Goal: Communication & Community: Participate in discussion

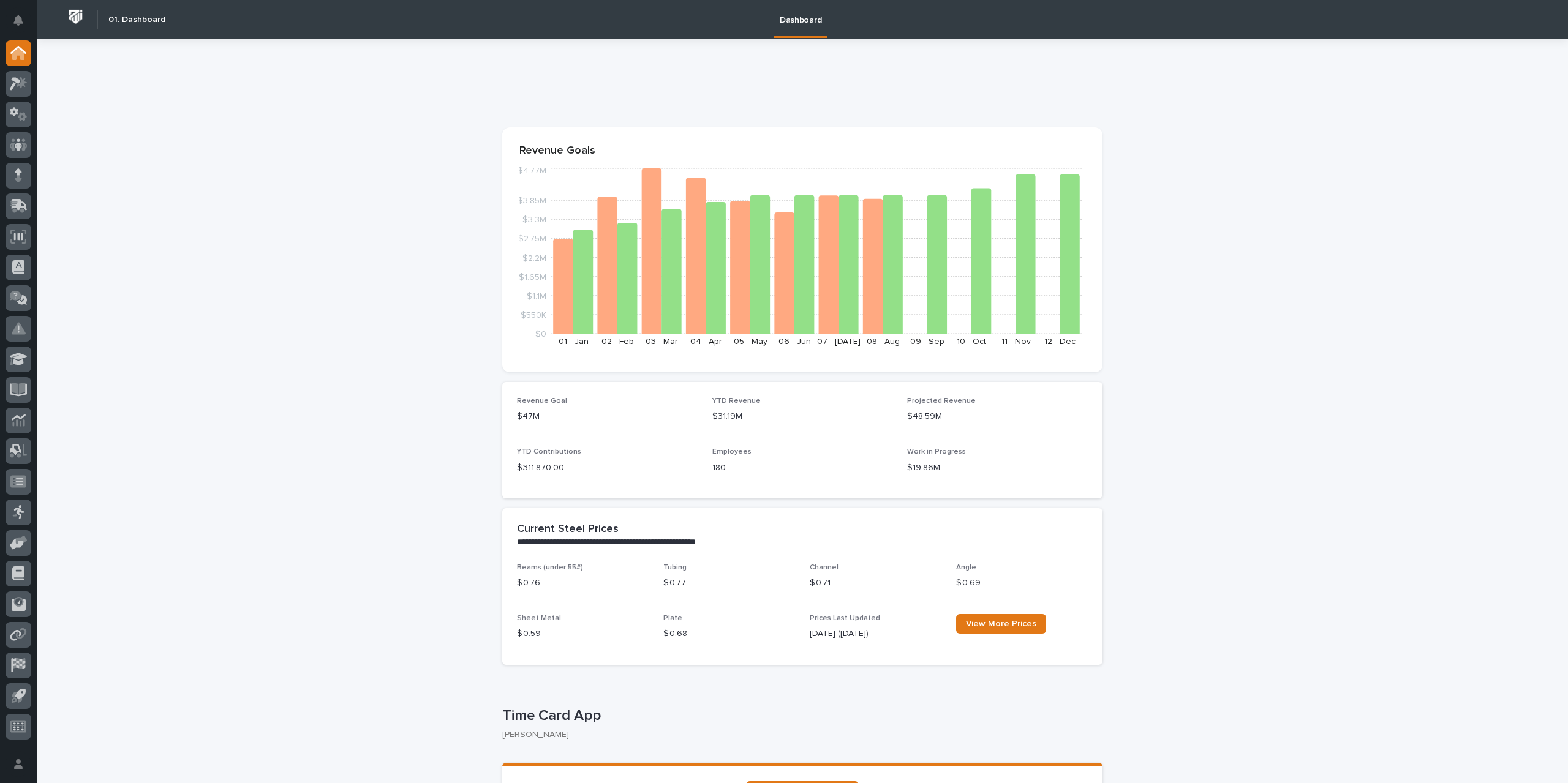
scroll to position [184, 0]
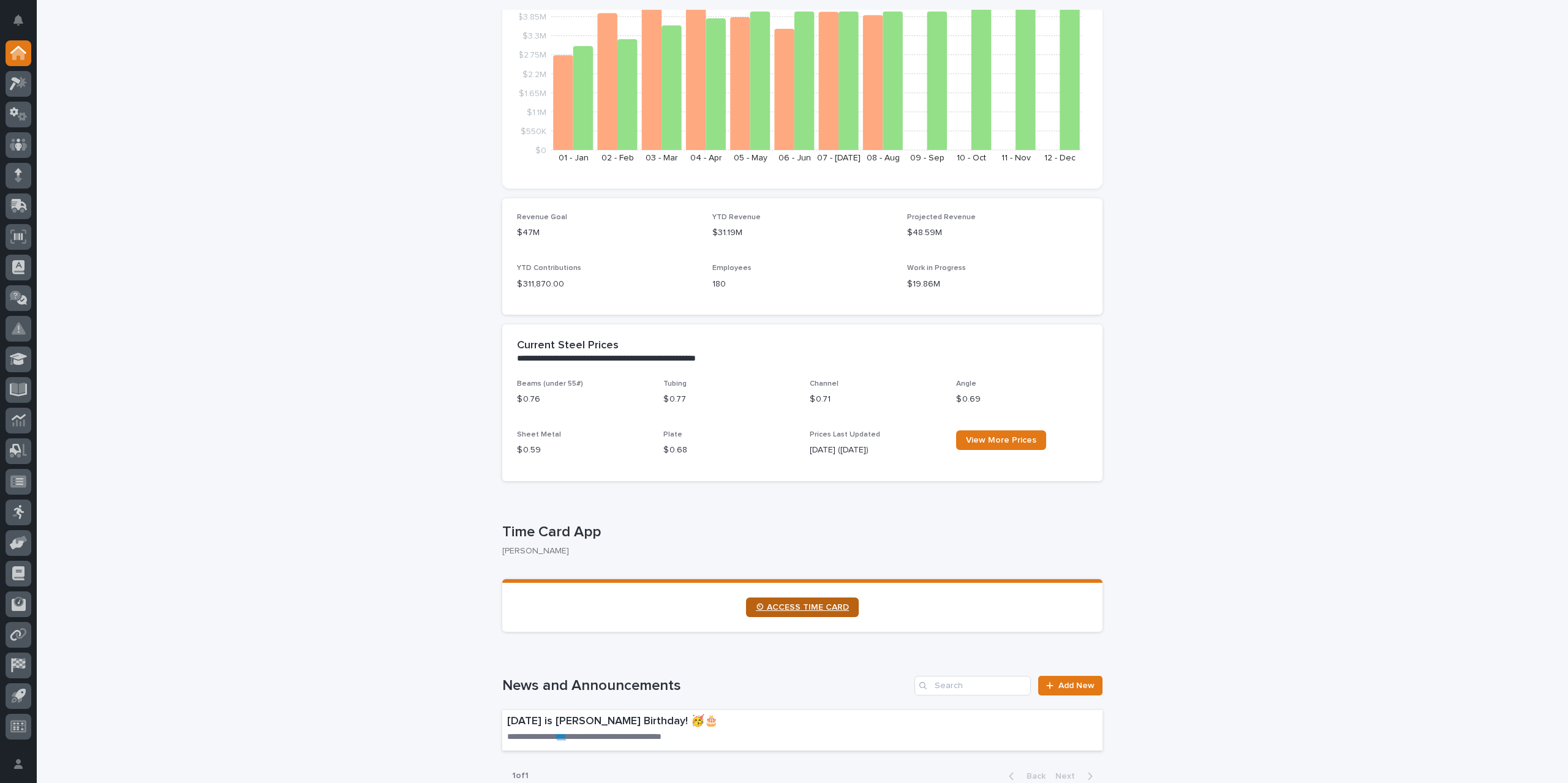
click at [801, 610] on span "⏲ ACCESS TIME CARD" at bounding box center [802, 608] width 93 height 9
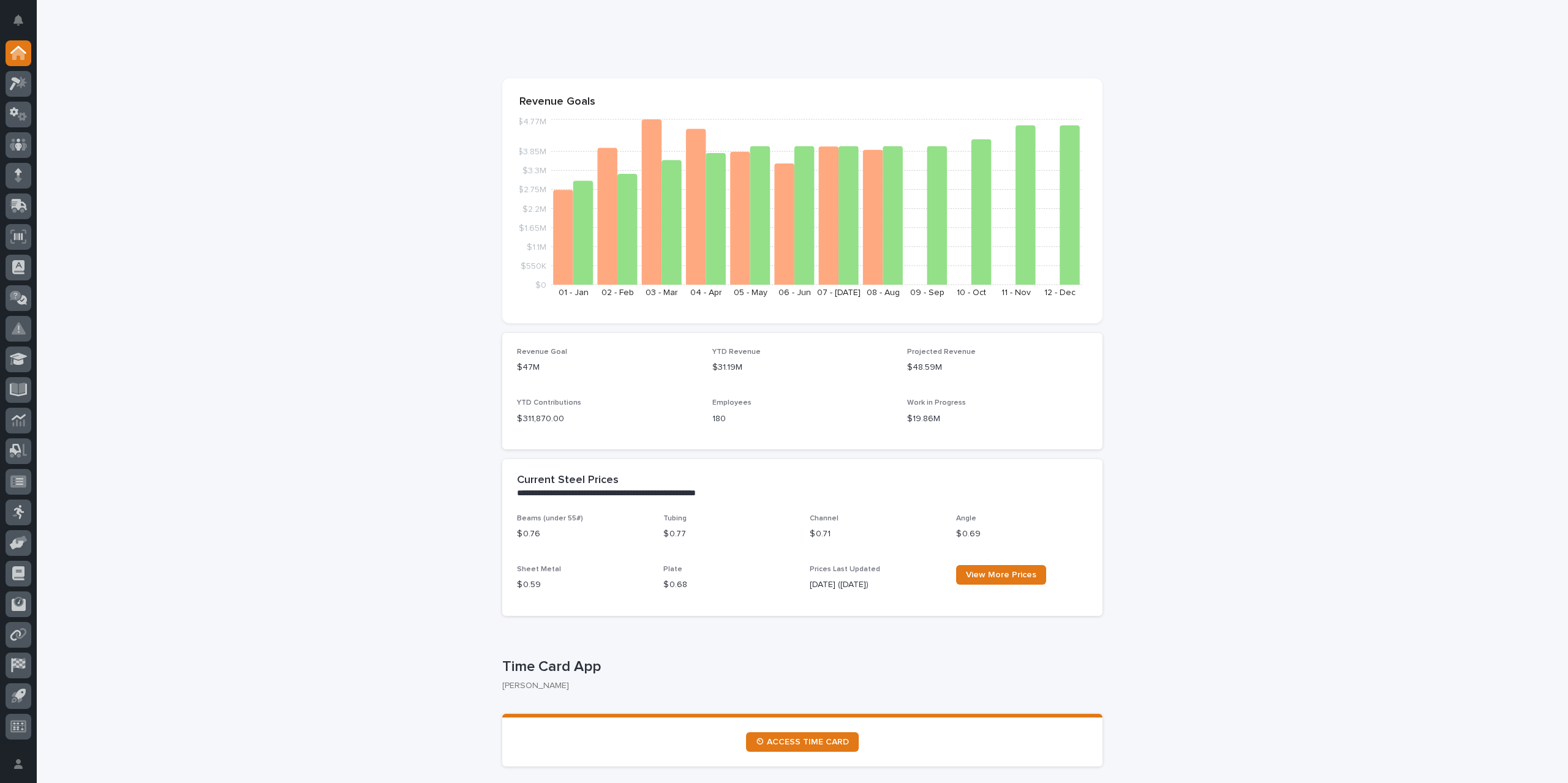
scroll to position [0, 0]
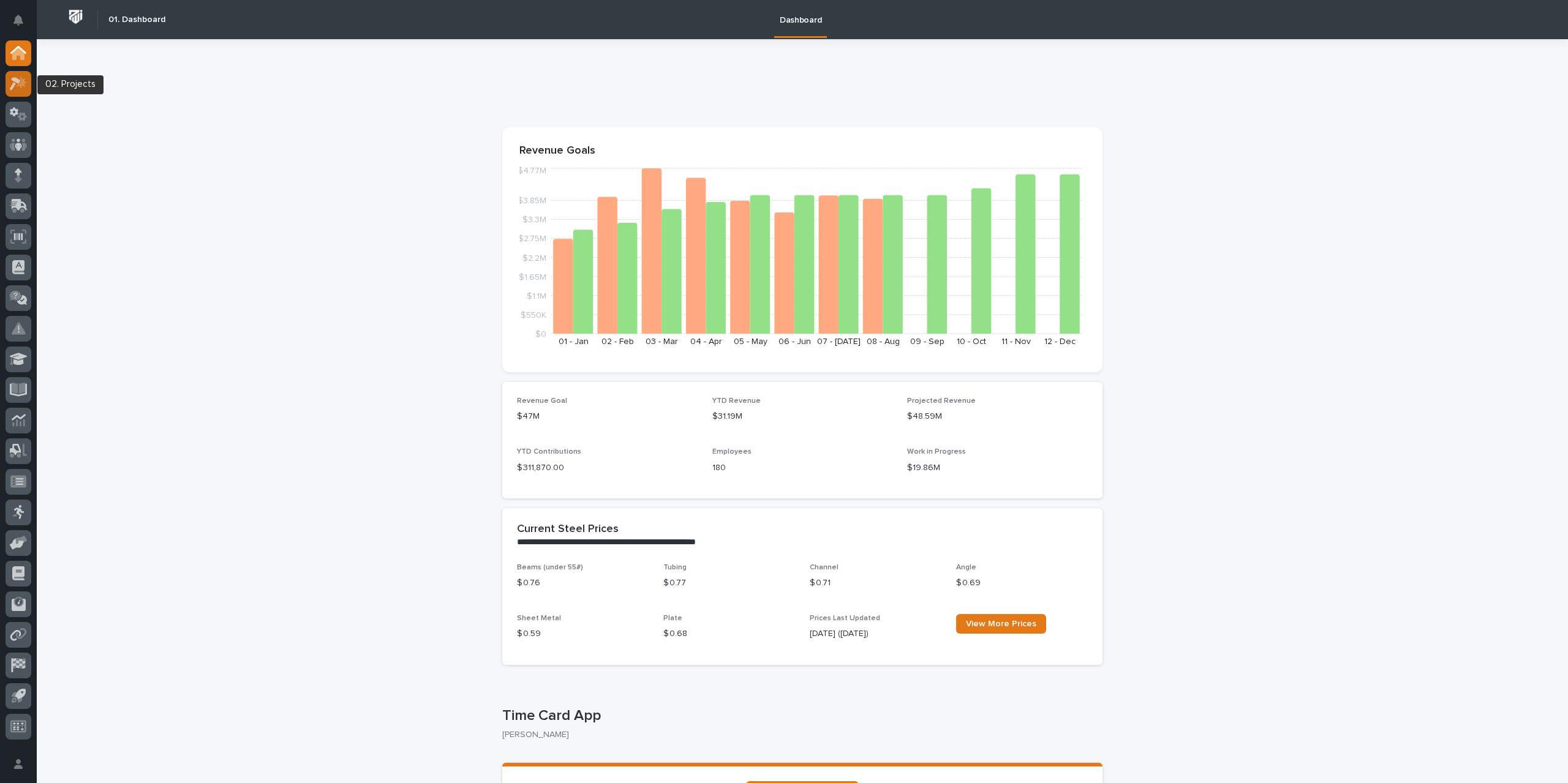
click at [15, 92] on div at bounding box center [18, 83] width 25 height 25
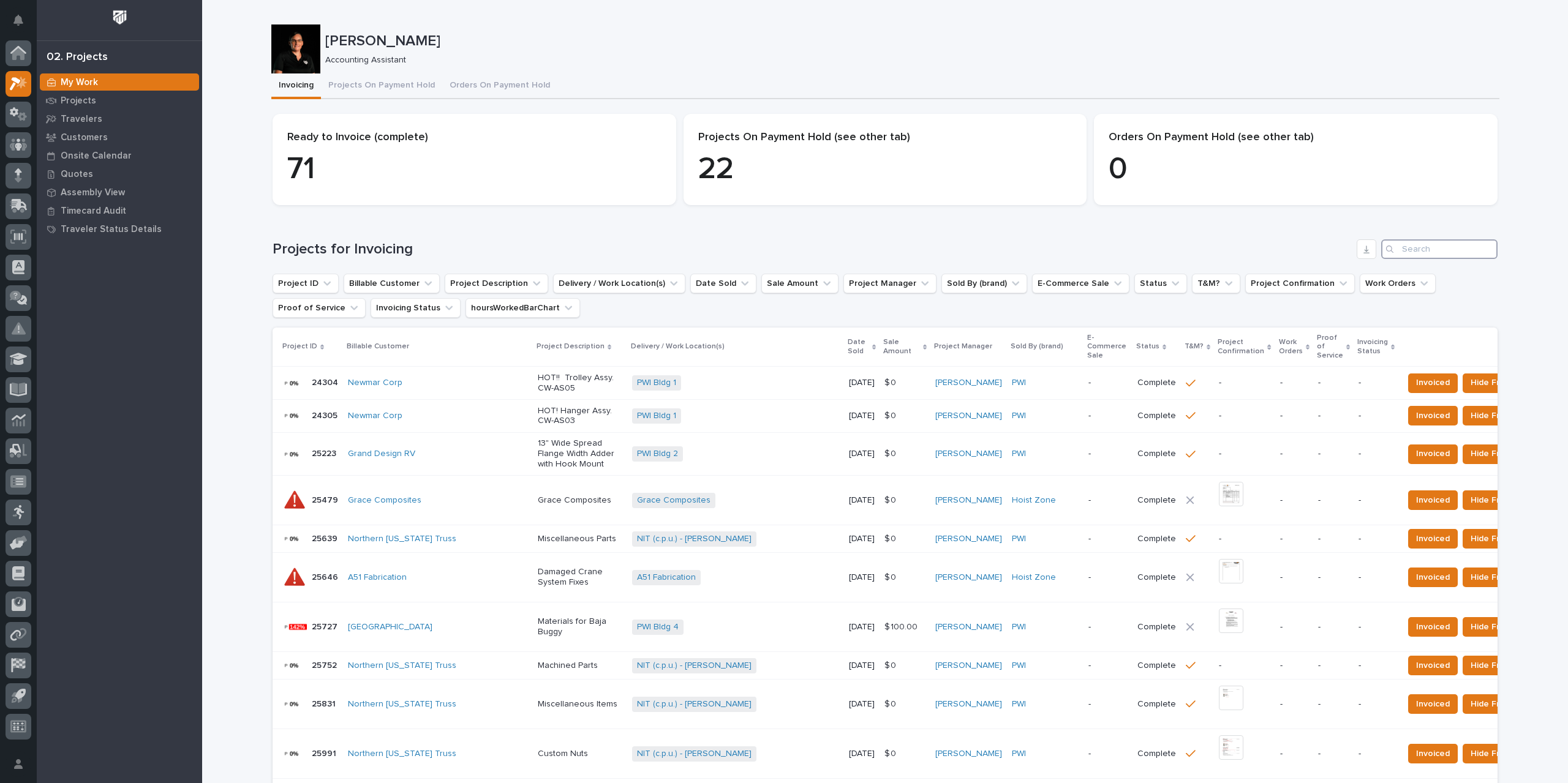
click at [1430, 254] on input "Search" at bounding box center [1439, 249] width 117 height 19
type input "27255"
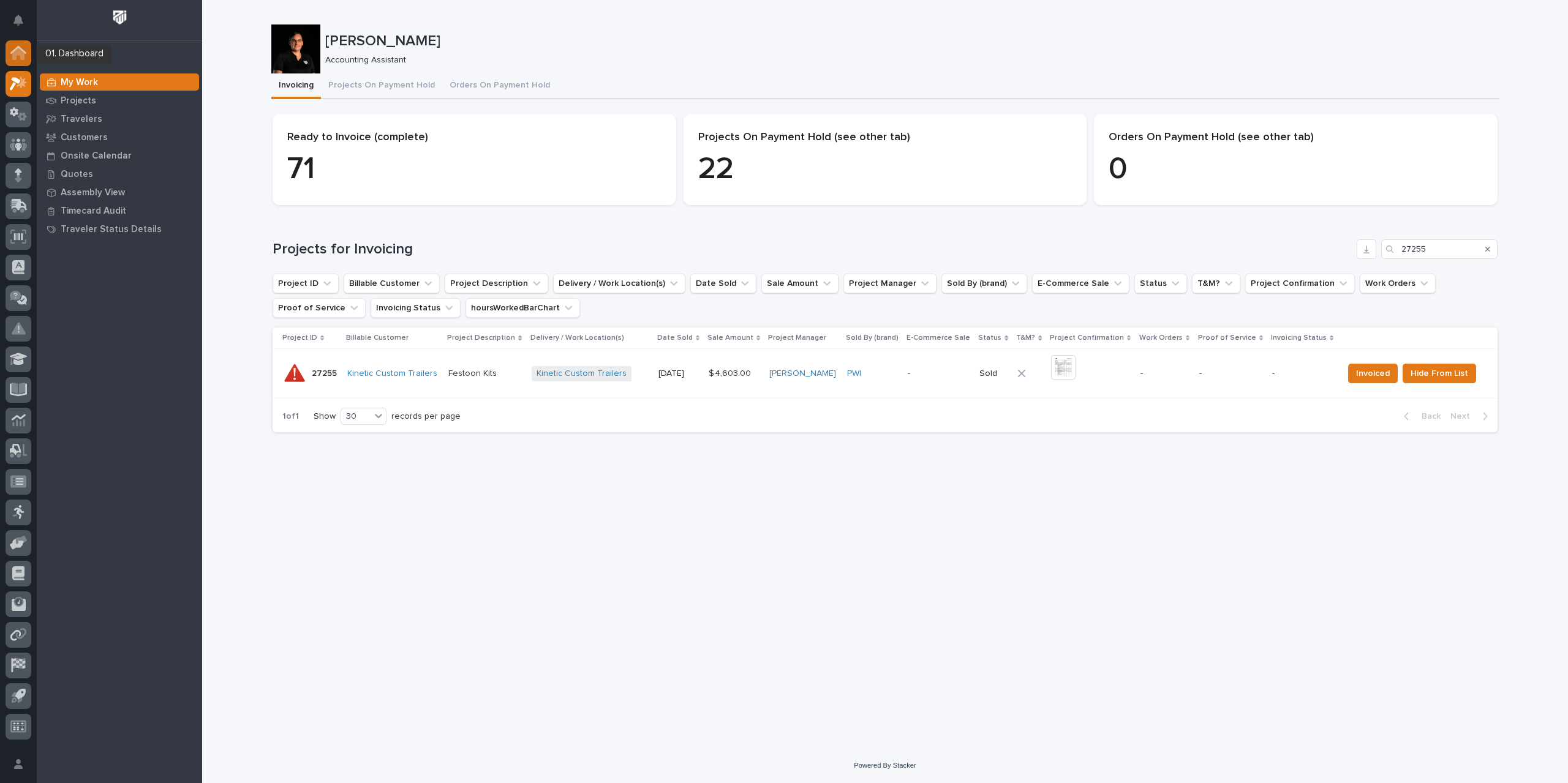
click at [15, 47] on icon at bounding box center [18, 53] width 16 height 14
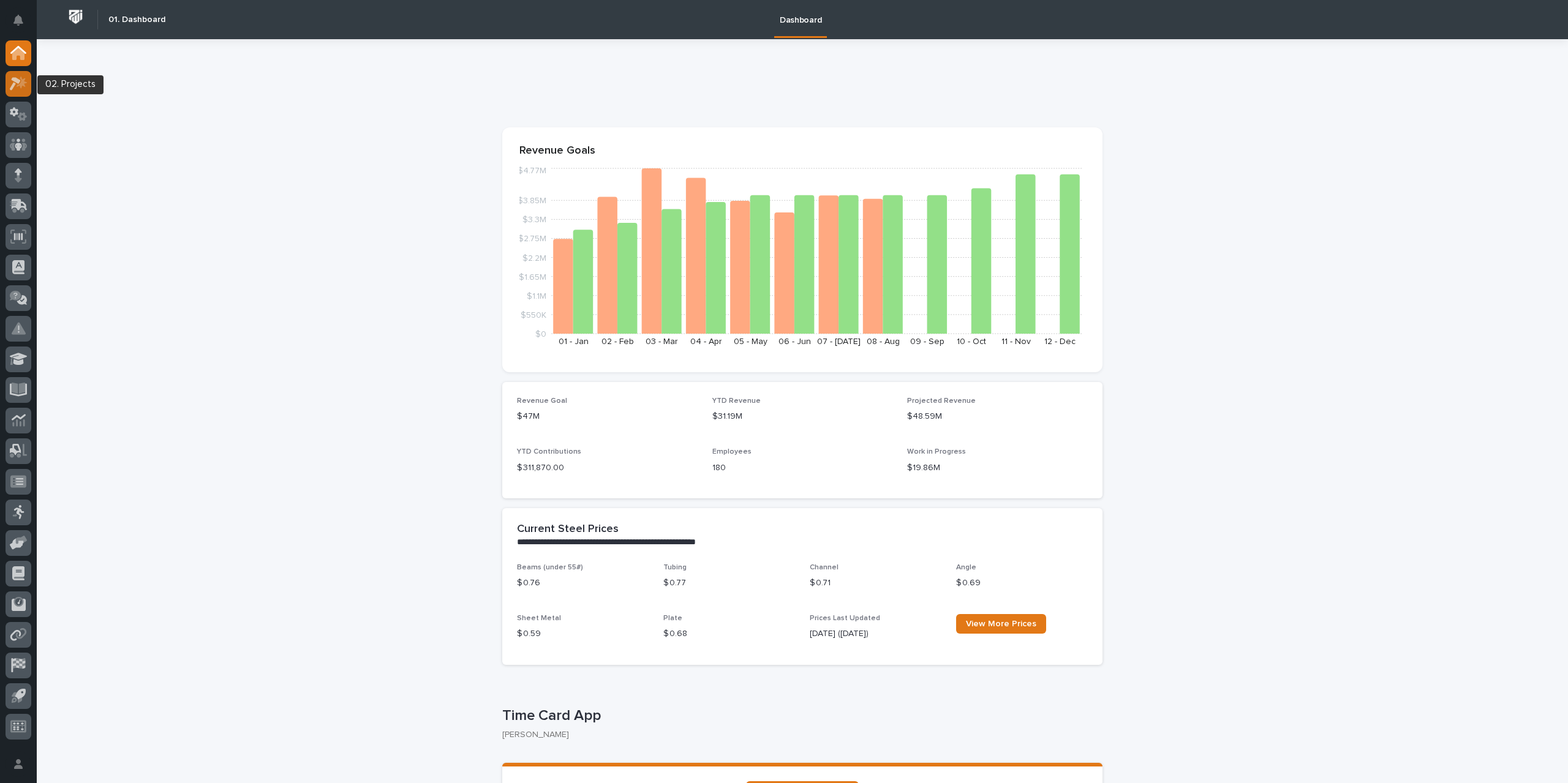
click at [21, 81] on icon at bounding box center [18, 83] width 18 height 14
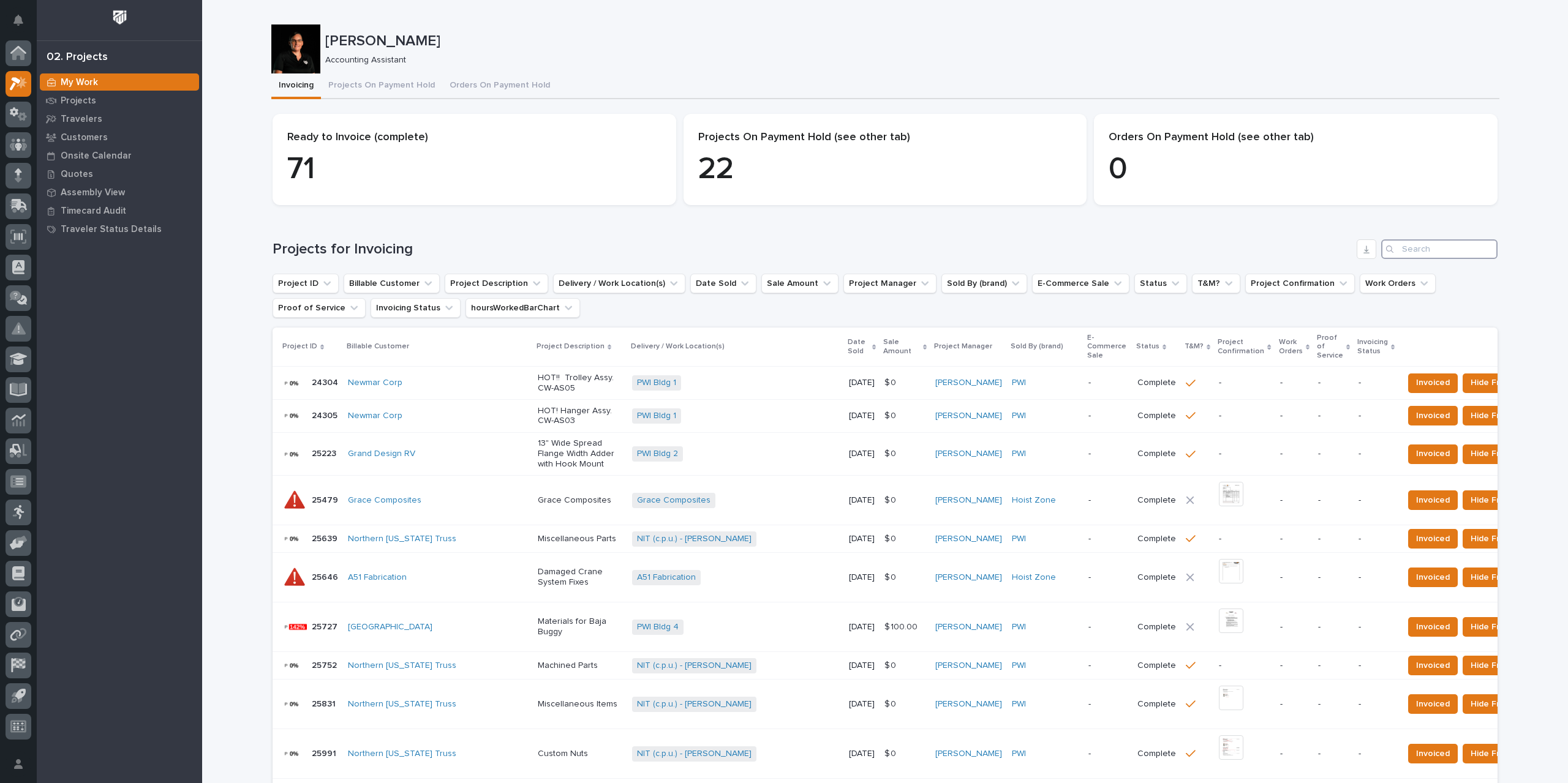
click at [1431, 251] on input "Search" at bounding box center [1439, 249] width 117 height 19
type input "27255"
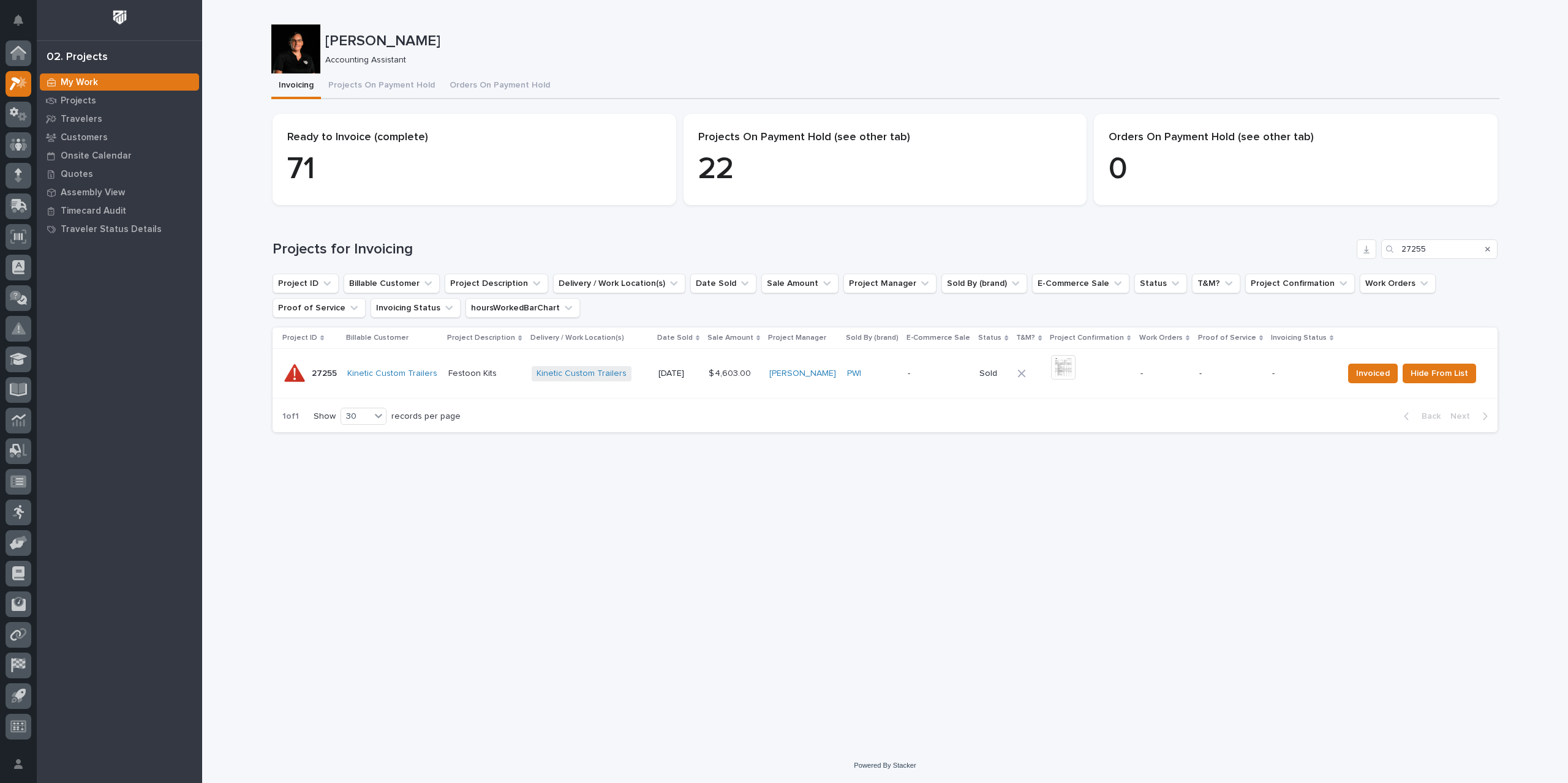
click at [928, 370] on p "-" at bounding box center [938, 374] width 62 height 11
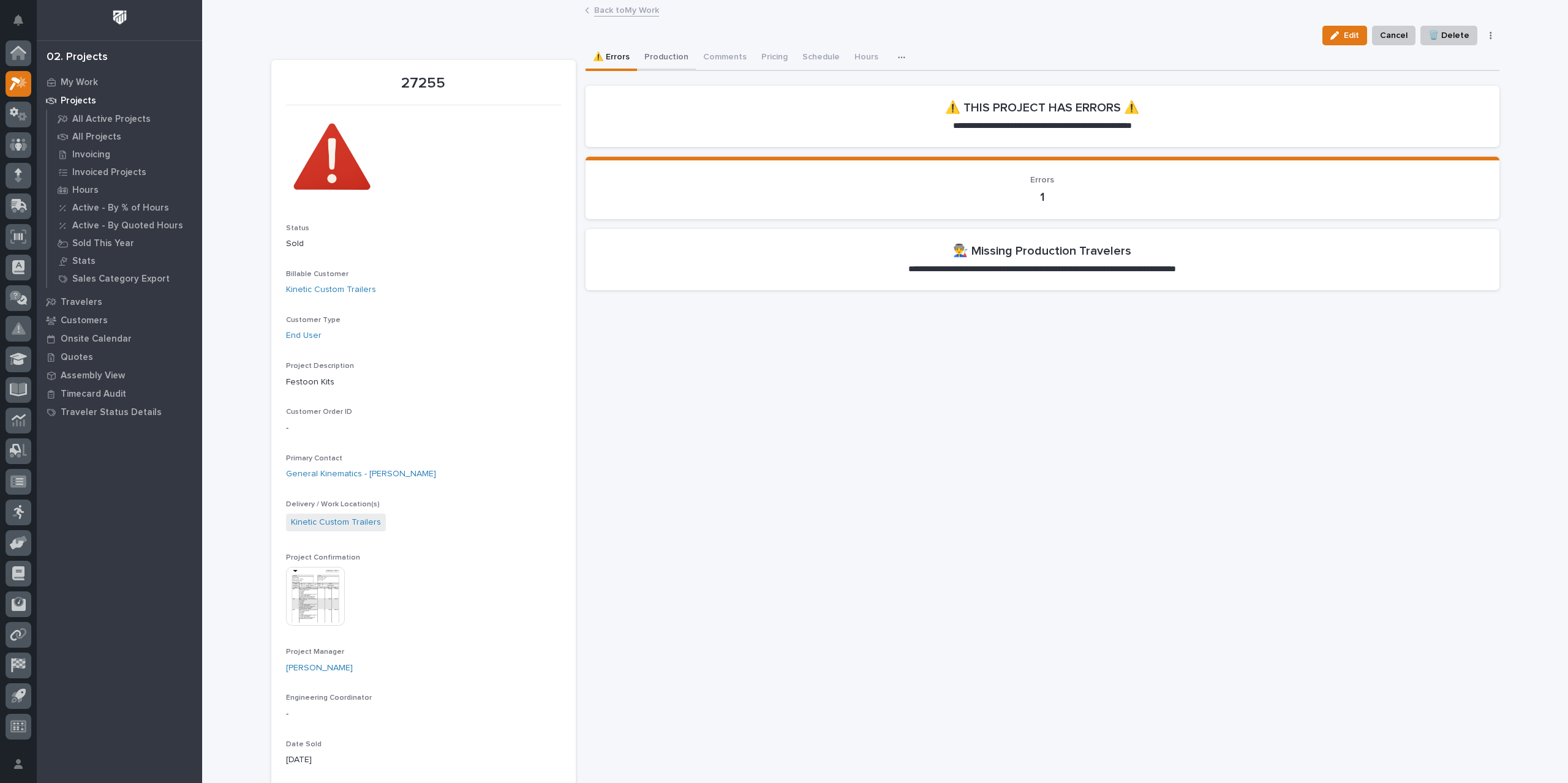
click at [671, 59] on button "Production" at bounding box center [666, 58] width 59 height 25
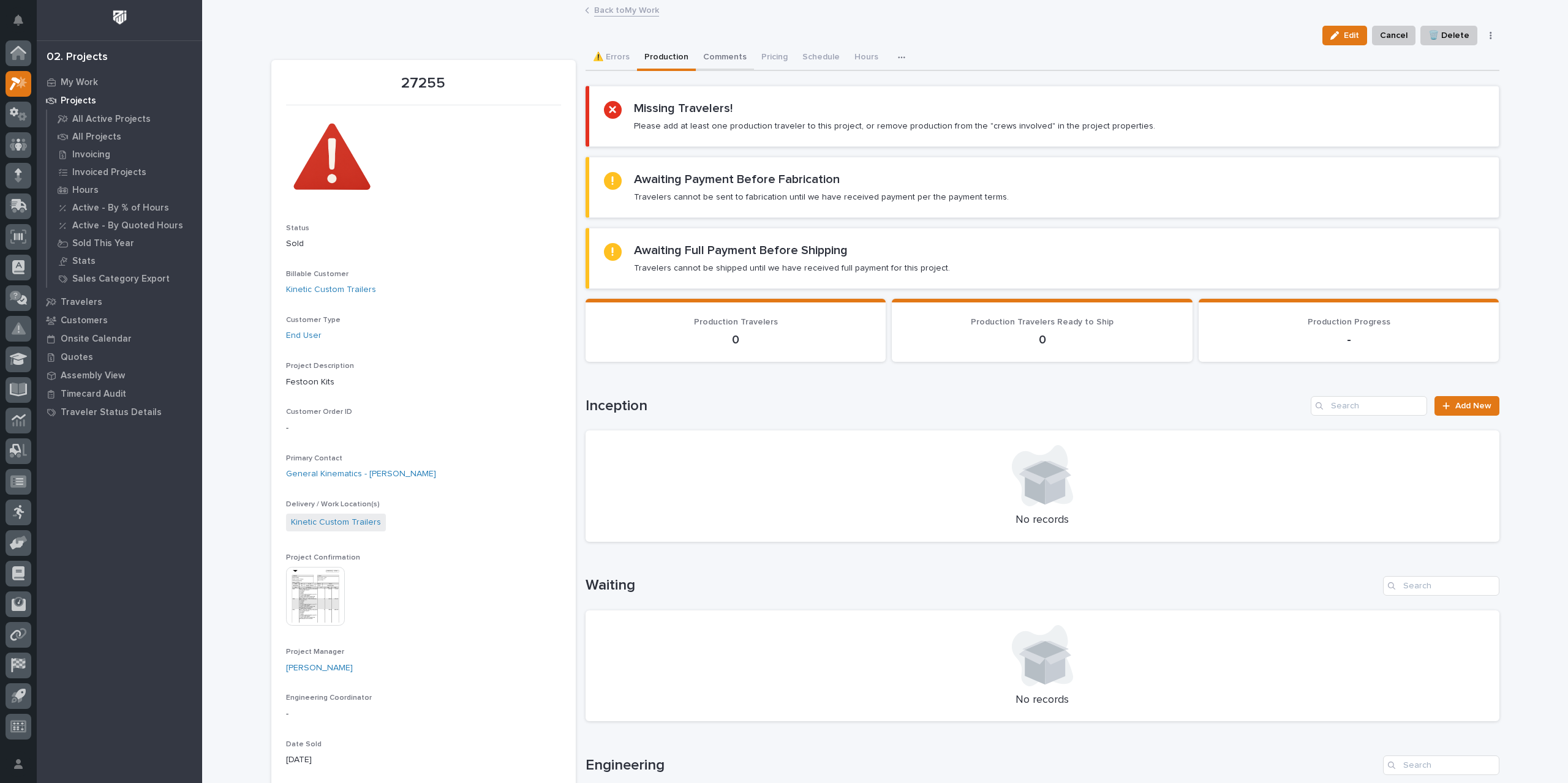
click at [713, 57] on button "Comments" at bounding box center [724, 58] width 58 height 25
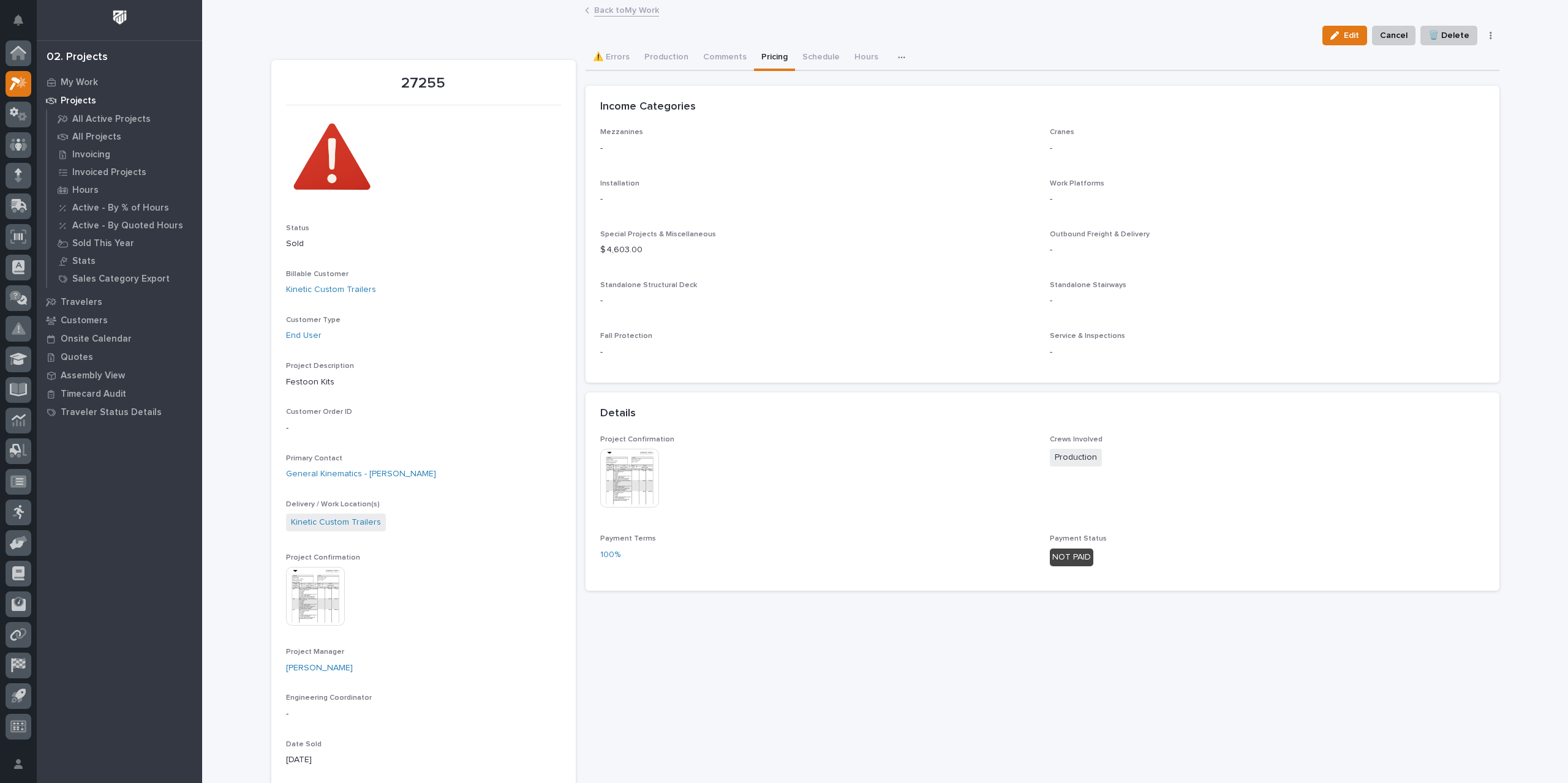
click at [766, 56] on button "Pricing" at bounding box center [774, 58] width 41 height 25
click at [802, 57] on button "Schedule" at bounding box center [821, 58] width 52 height 25
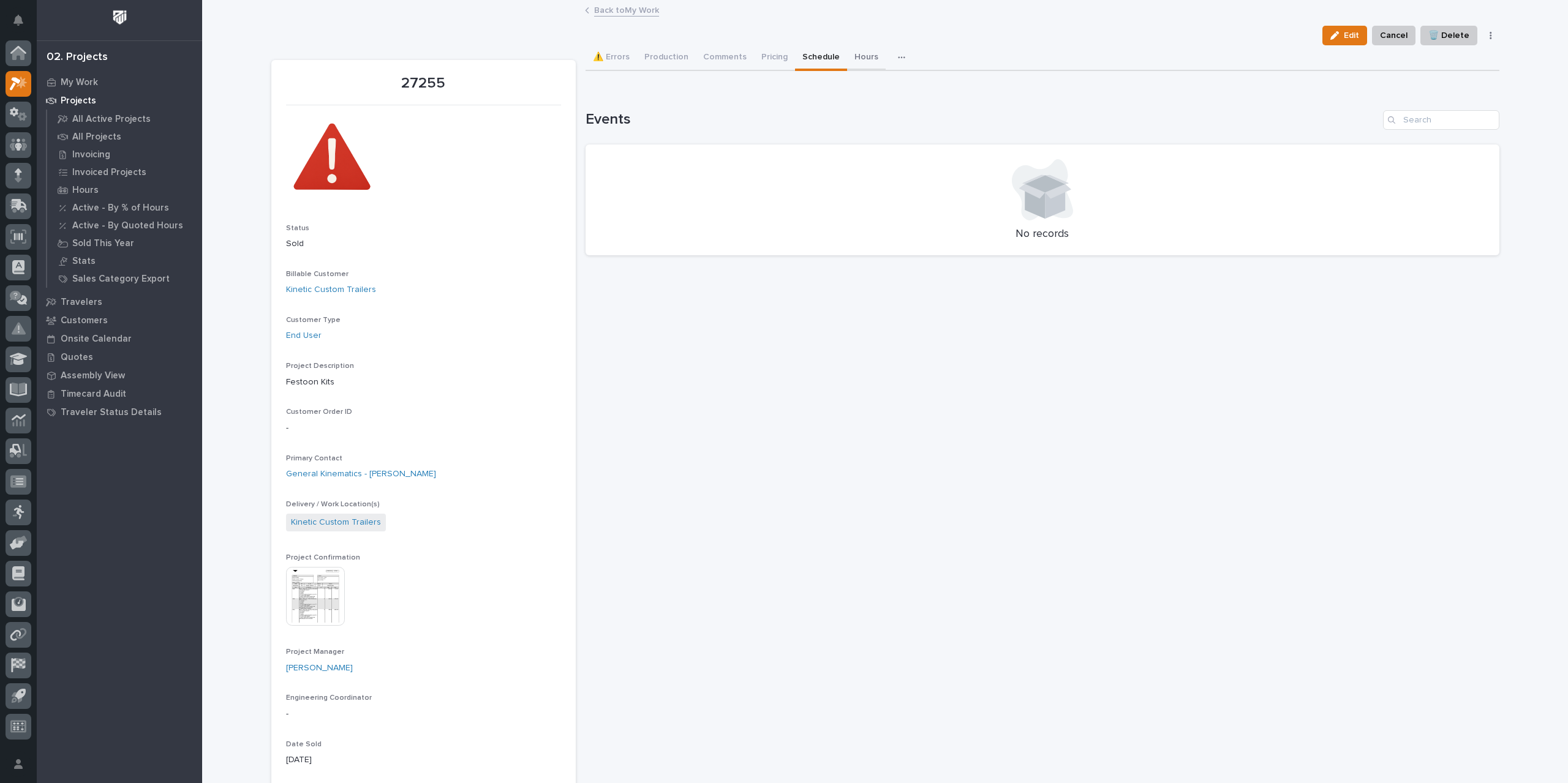
click at [864, 50] on button "Hours" at bounding box center [866, 58] width 39 height 25
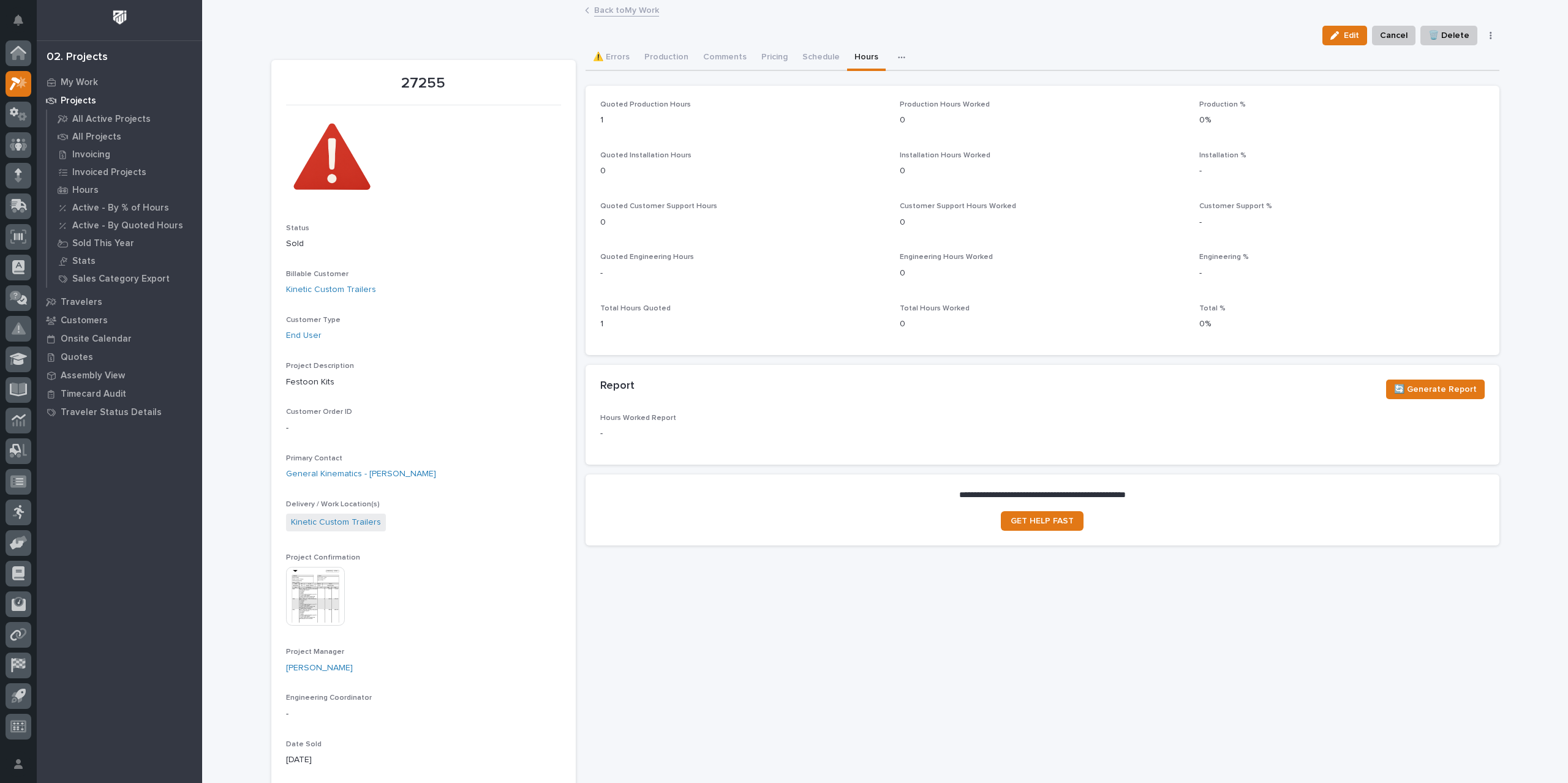
click at [891, 53] on button "button" at bounding box center [904, 58] width 27 height 25
click at [866, 86] on span "Shipping Costs" at bounding box center [858, 90] width 59 height 11
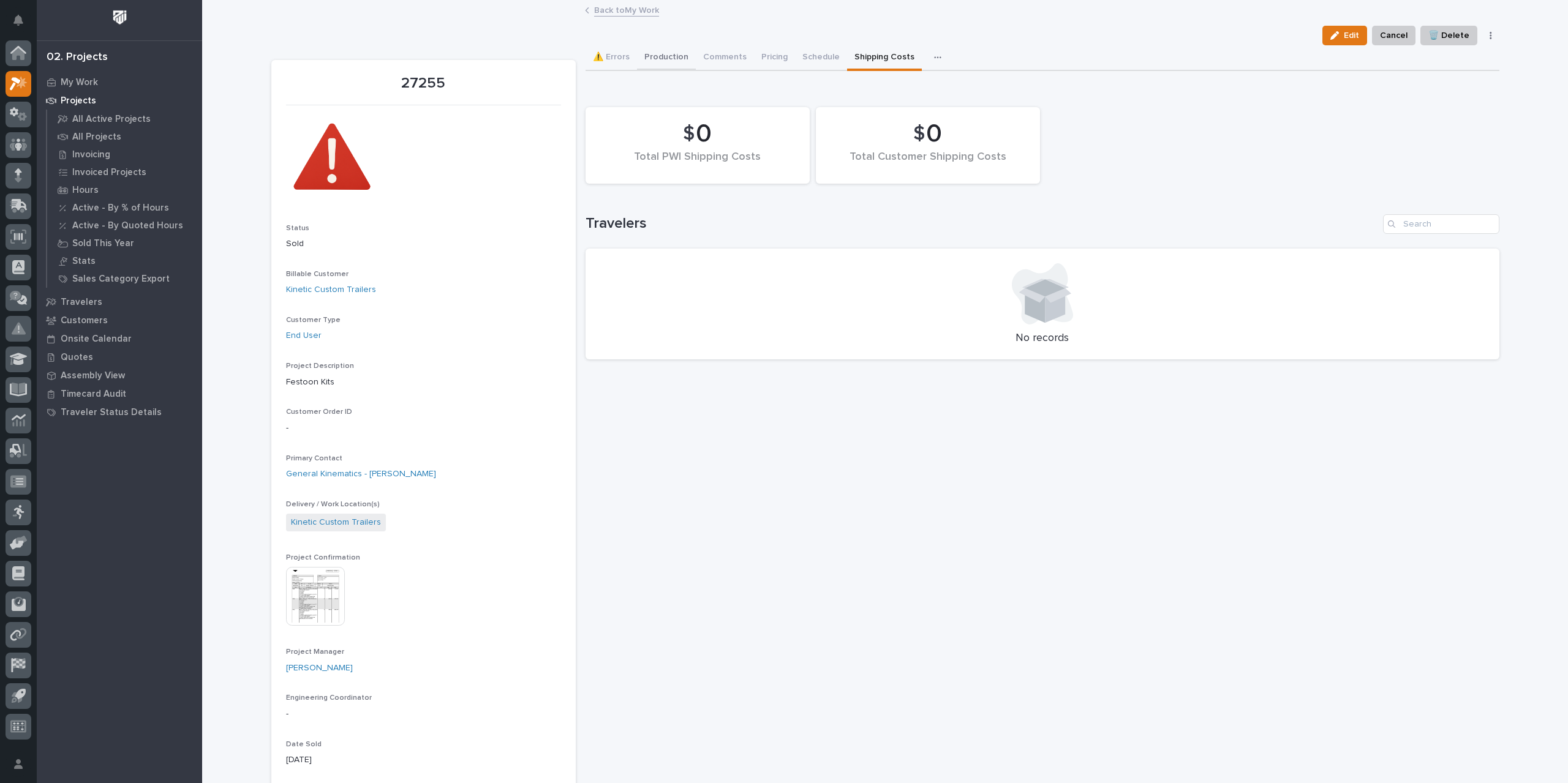
click at [648, 54] on button "Production" at bounding box center [666, 58] width 59 height 25
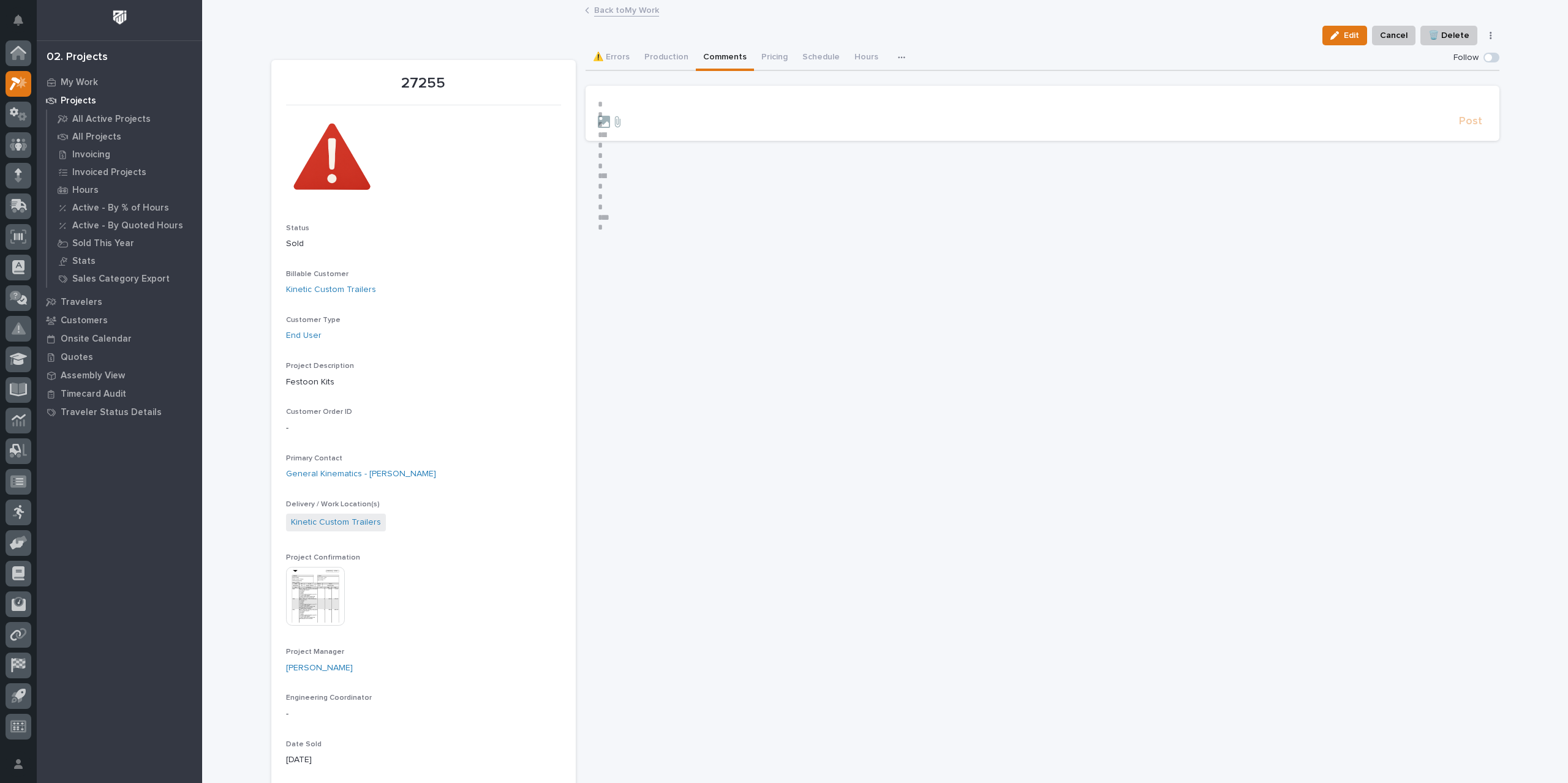
click at [723, 54] on button "Comments" at bounding box center [724, 58] width 58 height 25
click at [605, 54] on button "⚠️ Errors" at bounding box center [611, 58] width 52 height 25
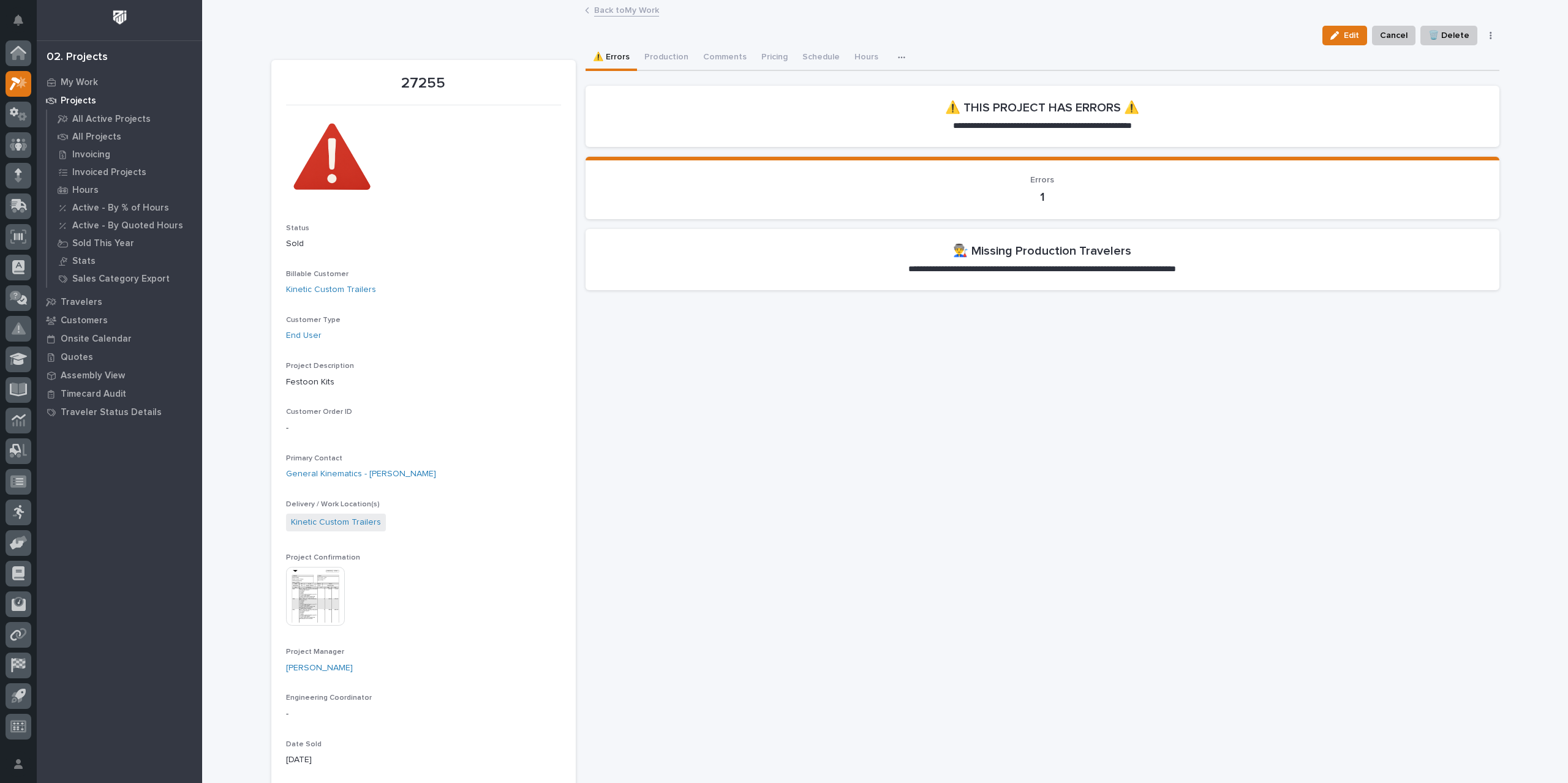
click at [624, 10] on link "Back to My Work" at bounding box center [626, 10] width 65 height 14
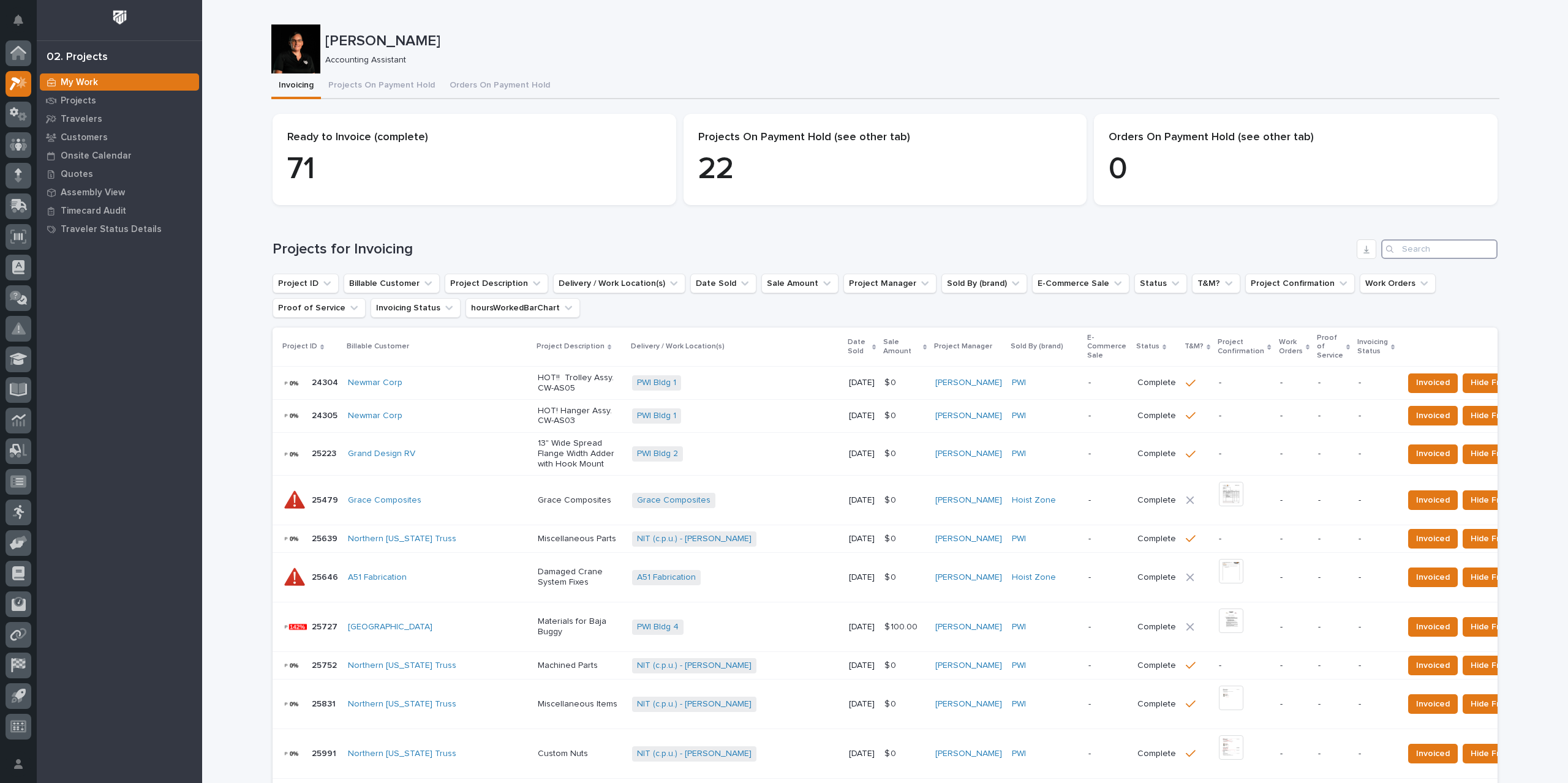
click at [1410, 248] on input "Search" at bounding box center [1439, 249] width 117 height 19
type input "27255"
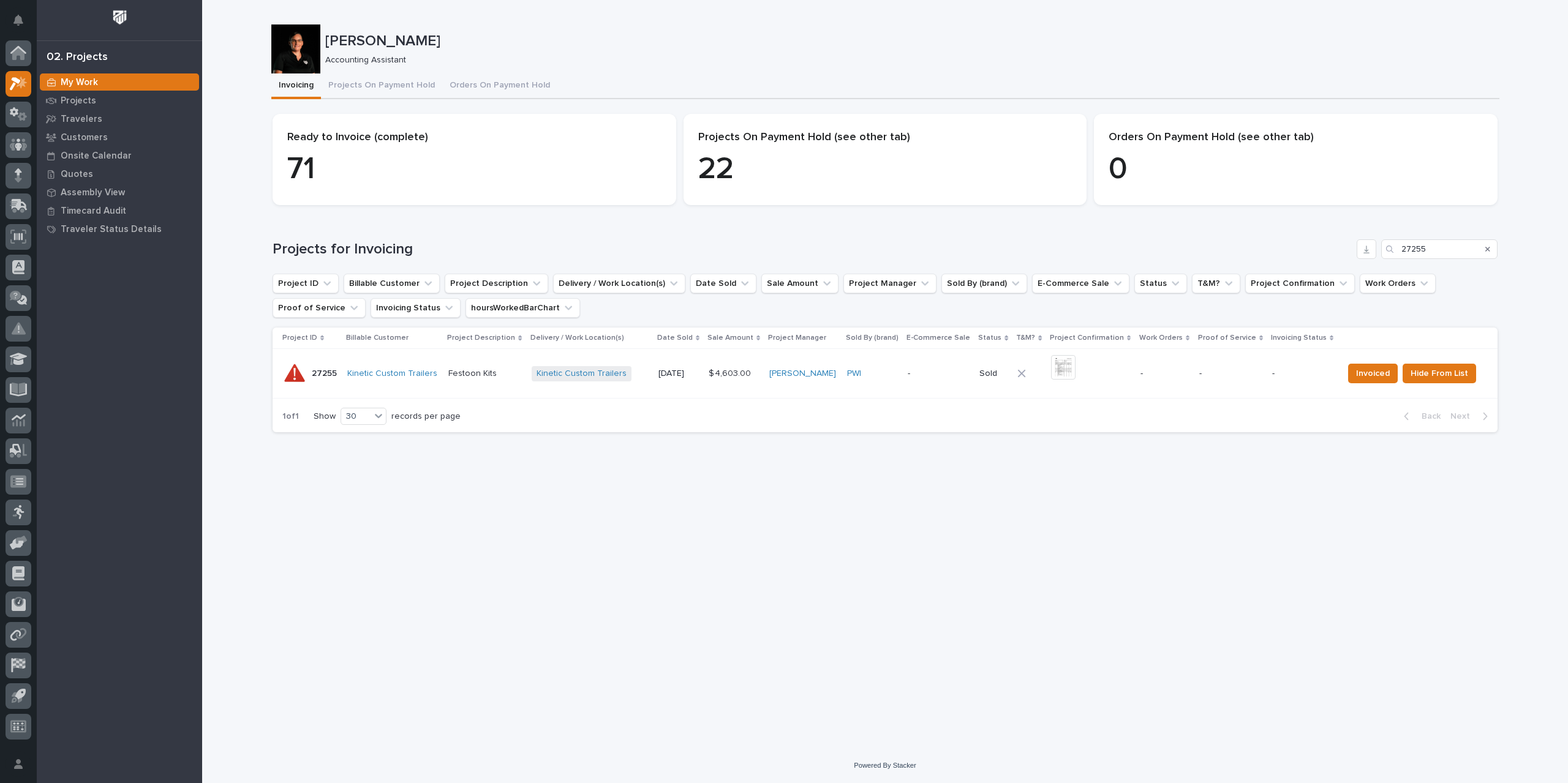
click at [961, 381] on div "-" at bounding box center [938, 373] width 62 height 20
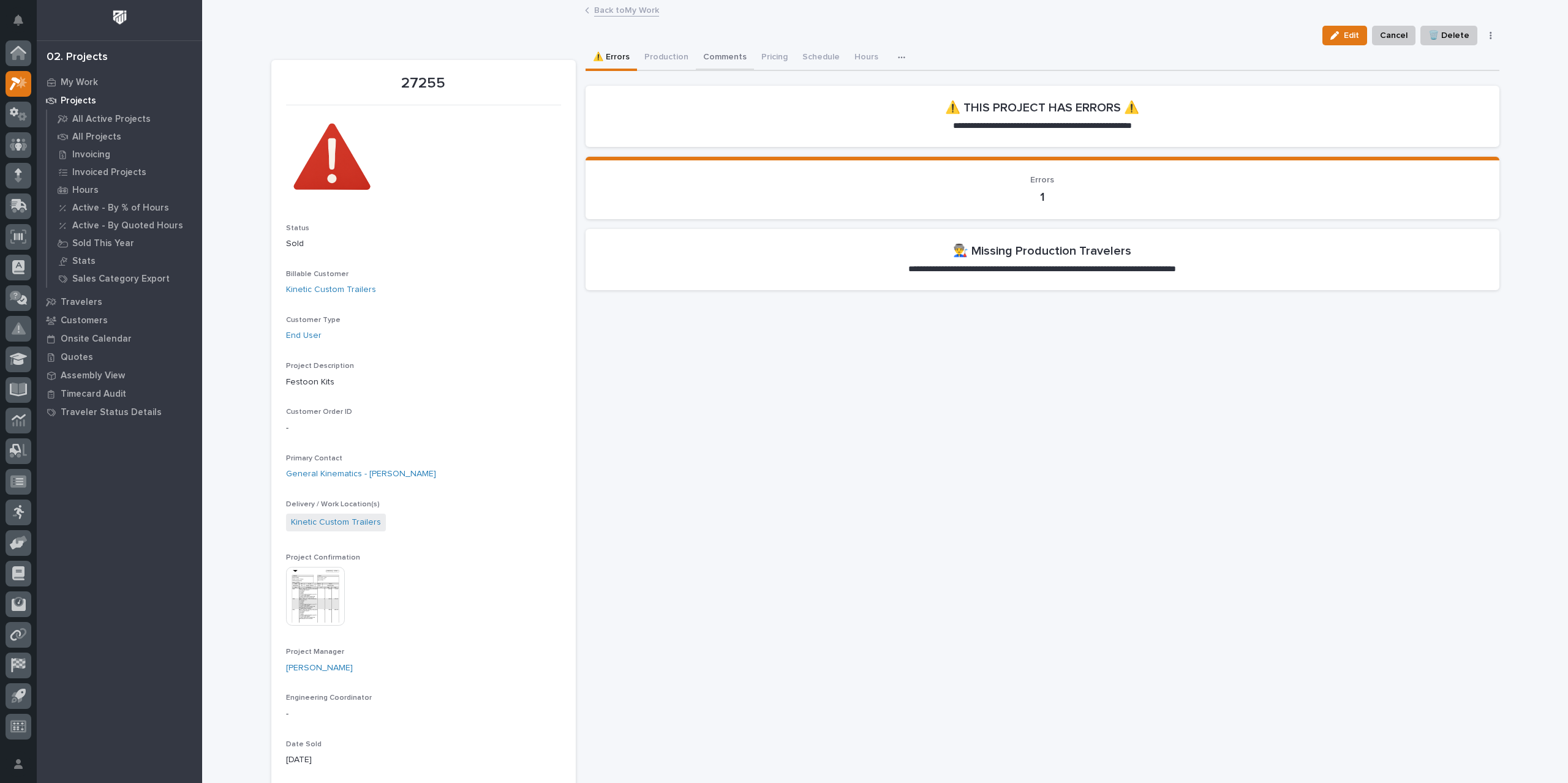
click at [725, 57] on button "Comments" at bounding box center [724, 58] width 58 height 25
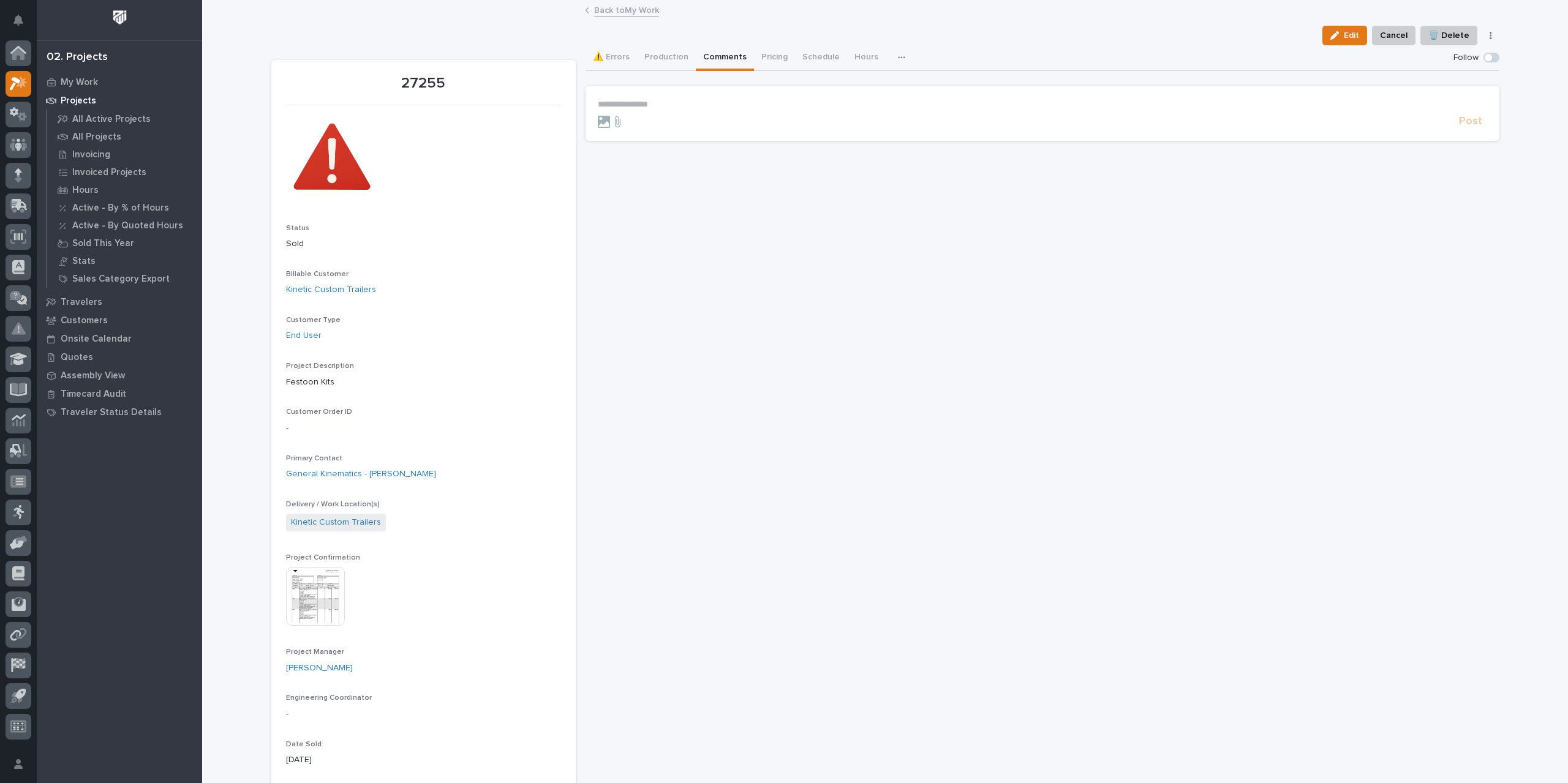
click at [898, 54] on icon "button" at bounding box center [901, 58] width 7 height 9
click at [857, 90] on span "Shipping Costs" at bounding box center [858, 90] width 59 height 11
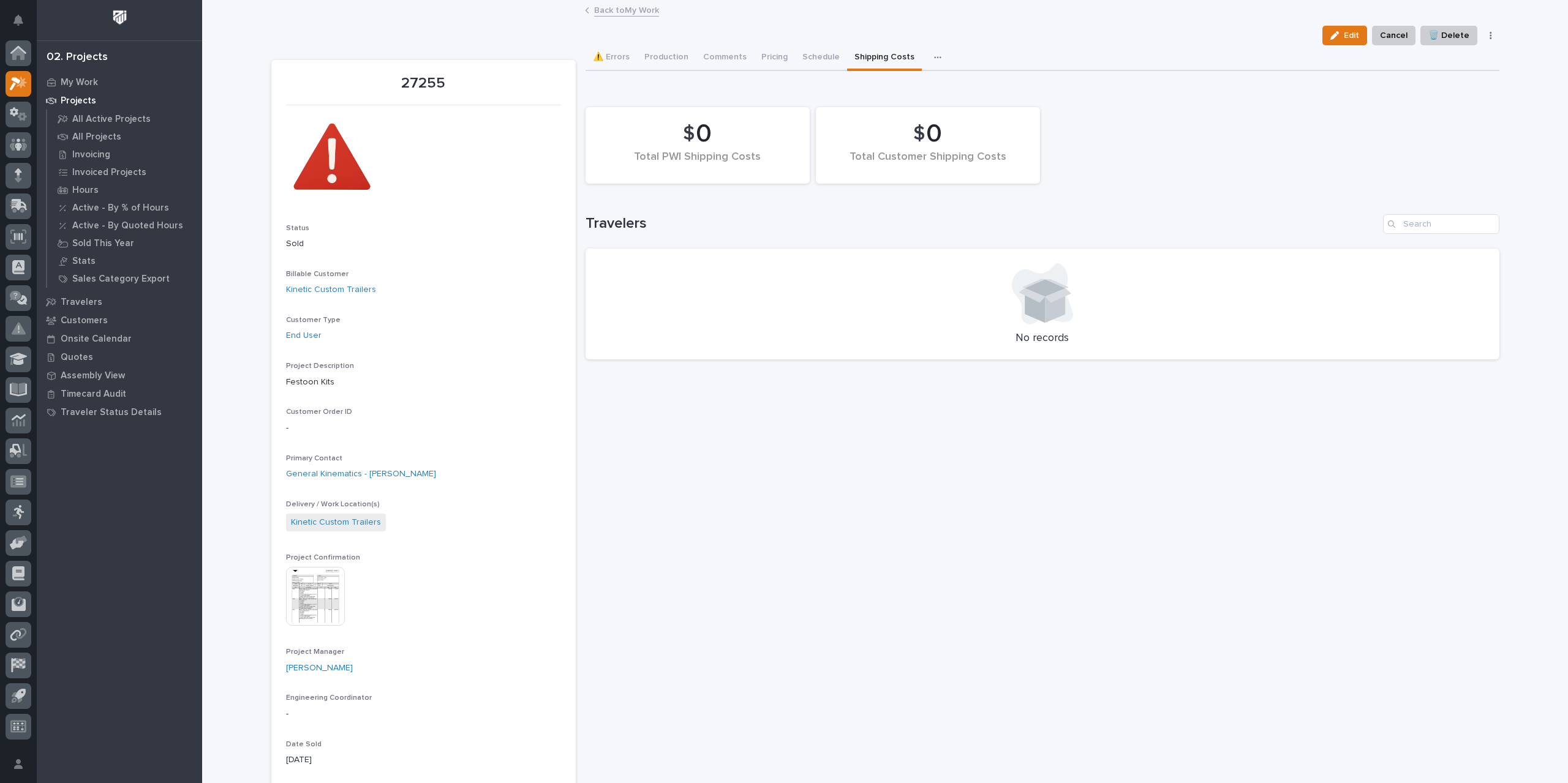
click at [1489, 32] on button "button" at bounding box center [1491, 36] width 18 height 9
click at [1401, 137] on div "$ 0 Total PWI Shipping Costs $ 0 Total Customer Shipping Costs" at bounding box center [1042, 145] width 926 height 88
click at [315, 288] on link "Kinetic Custom Trailers" at bounding box center [331, 290] width 90 height 13
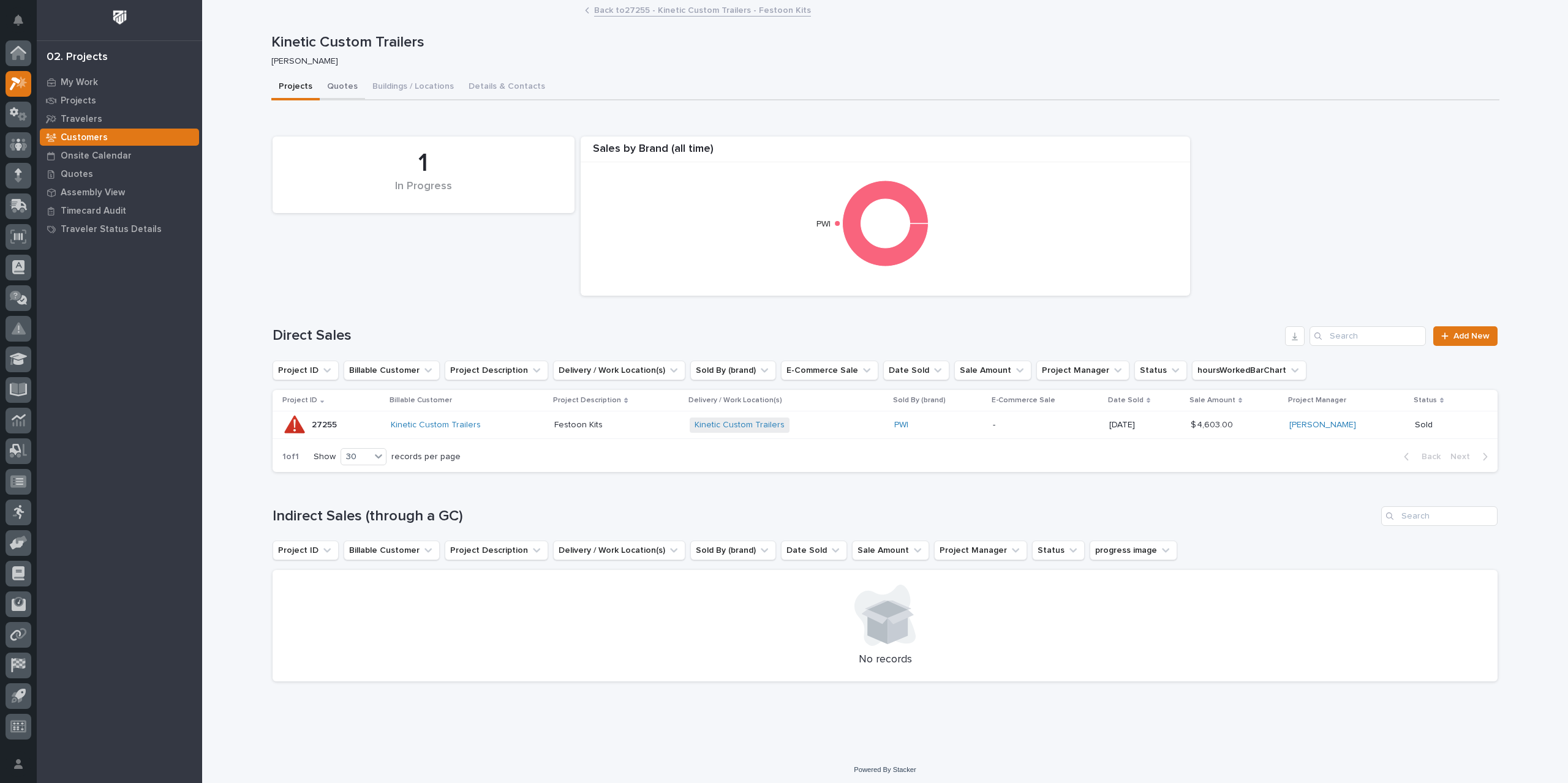
click at [339, 88] on button "Quotes" at bounding box center [343, 87] width 46 height 25
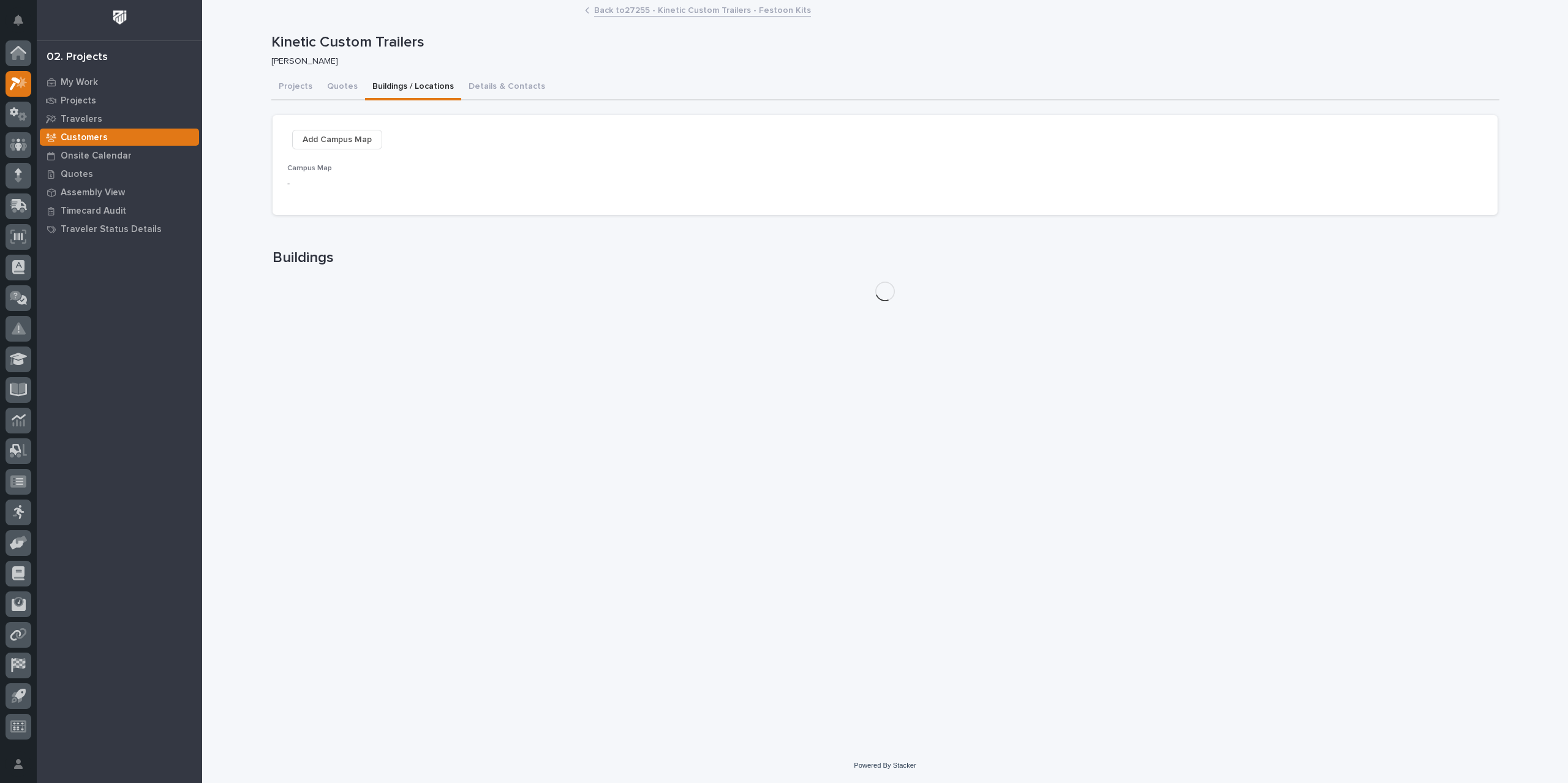
click at [380, 87] on button "Buildings / Locations" at bounding box center [413, 87] width 96 height 25
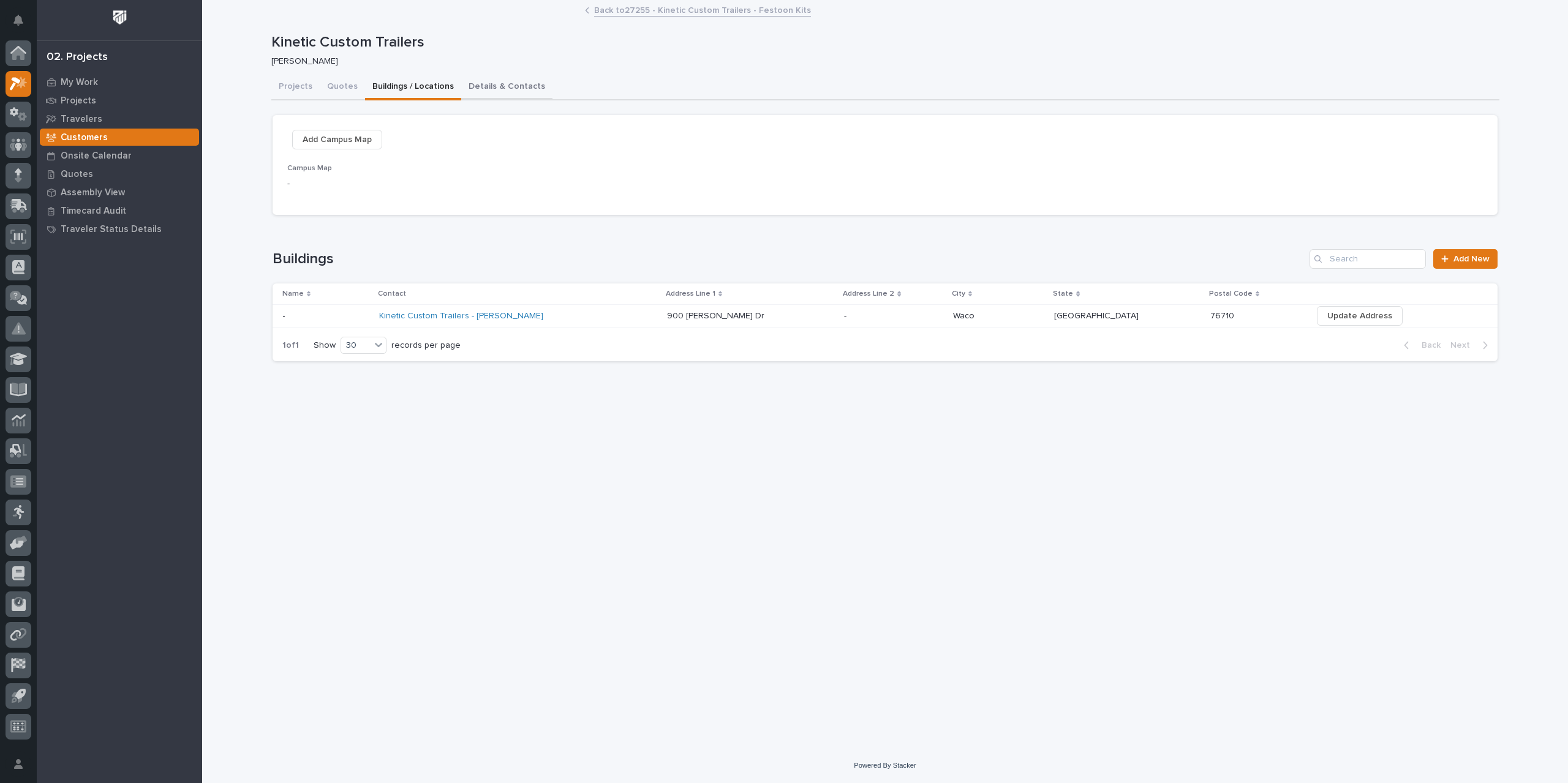
click at [514, 81] on button "Details & Contacts" at bounding box center [507, 87] width 91 height 25
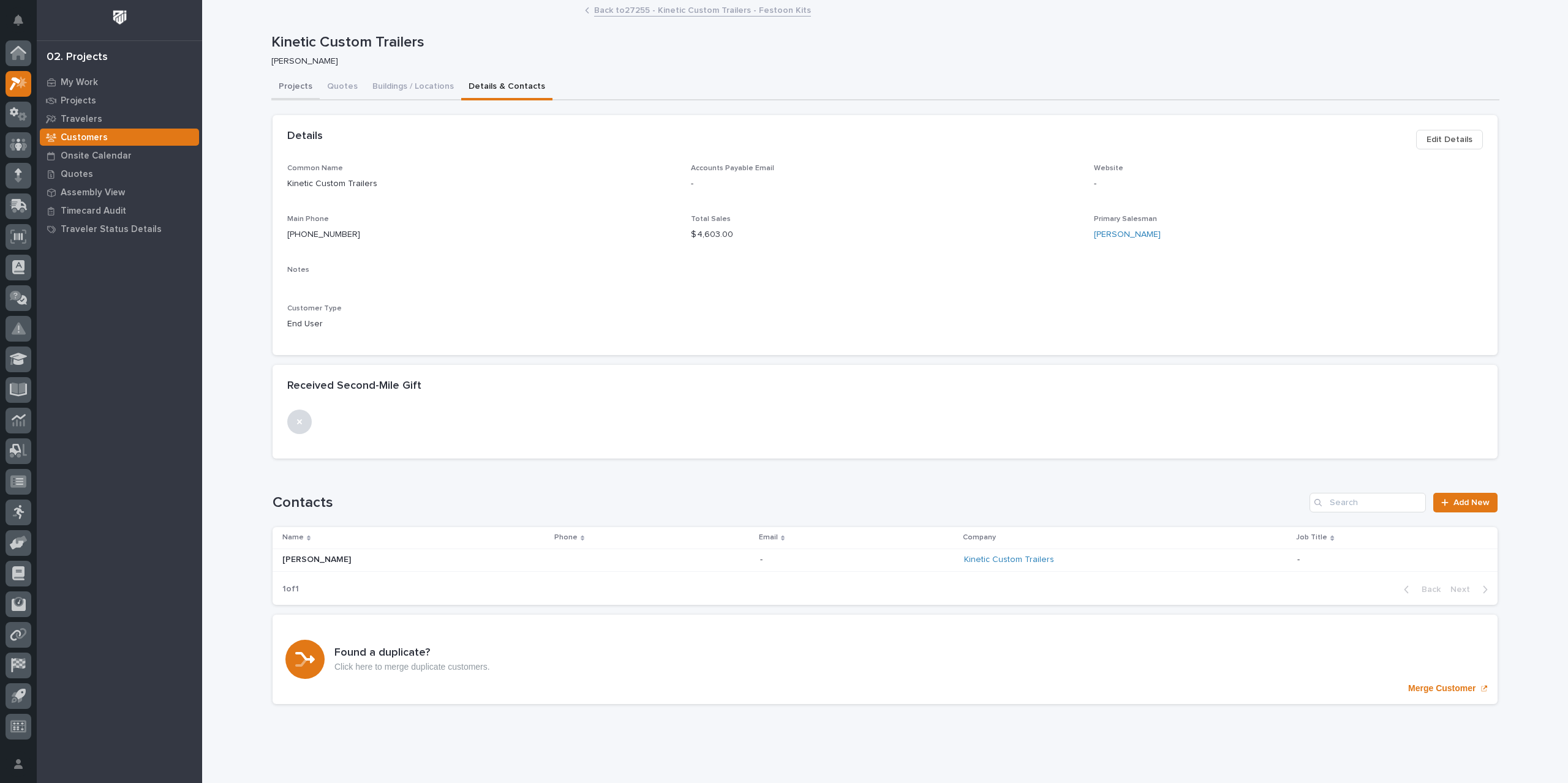
click at [290, 85] on button "Projects" at bounding box center [295, 87] width 48 height 25
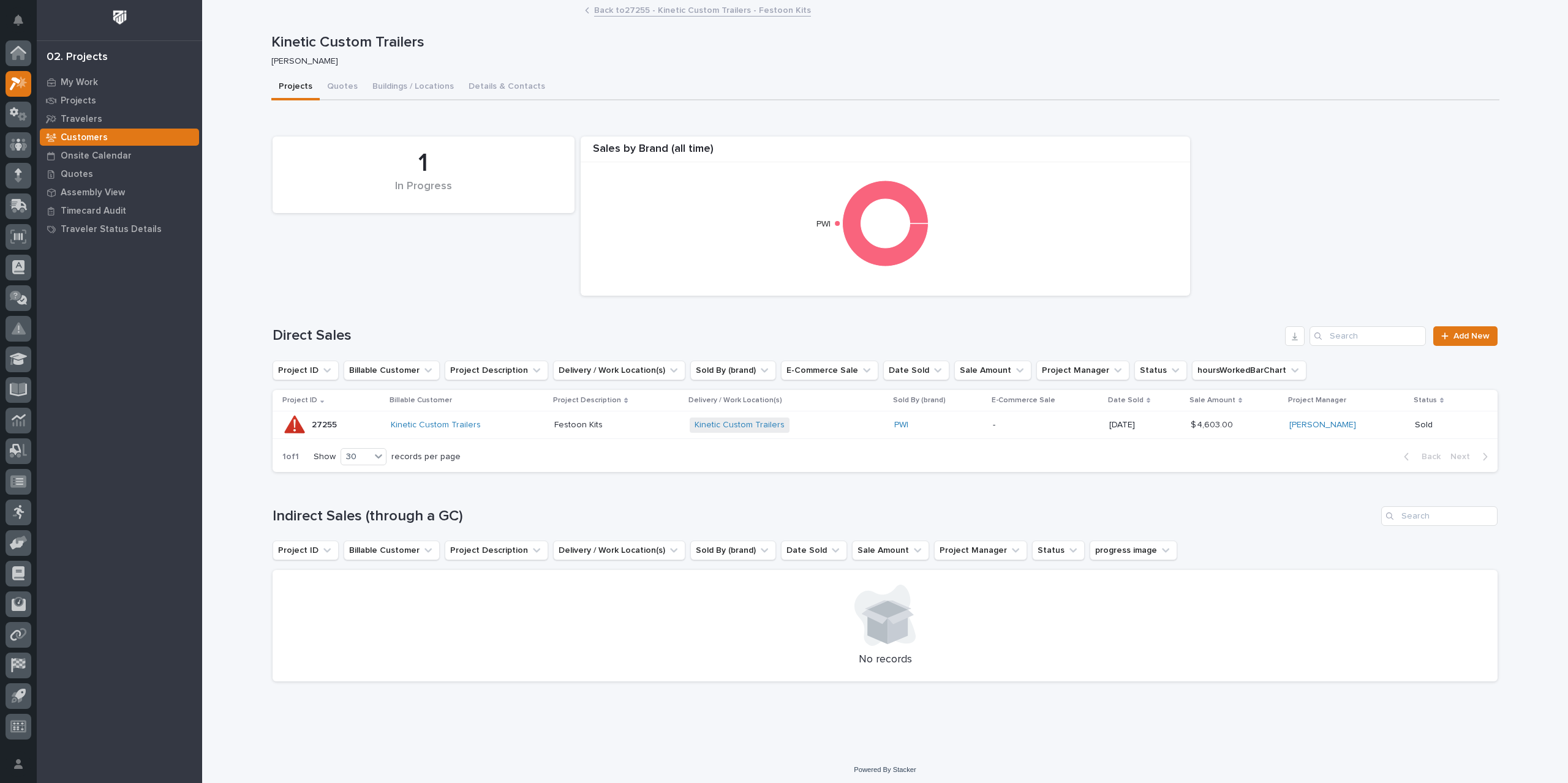
click at [523, 423] on div "Kinetic Custom Trailers" at bounding box center [468, 426] width 154 height 11
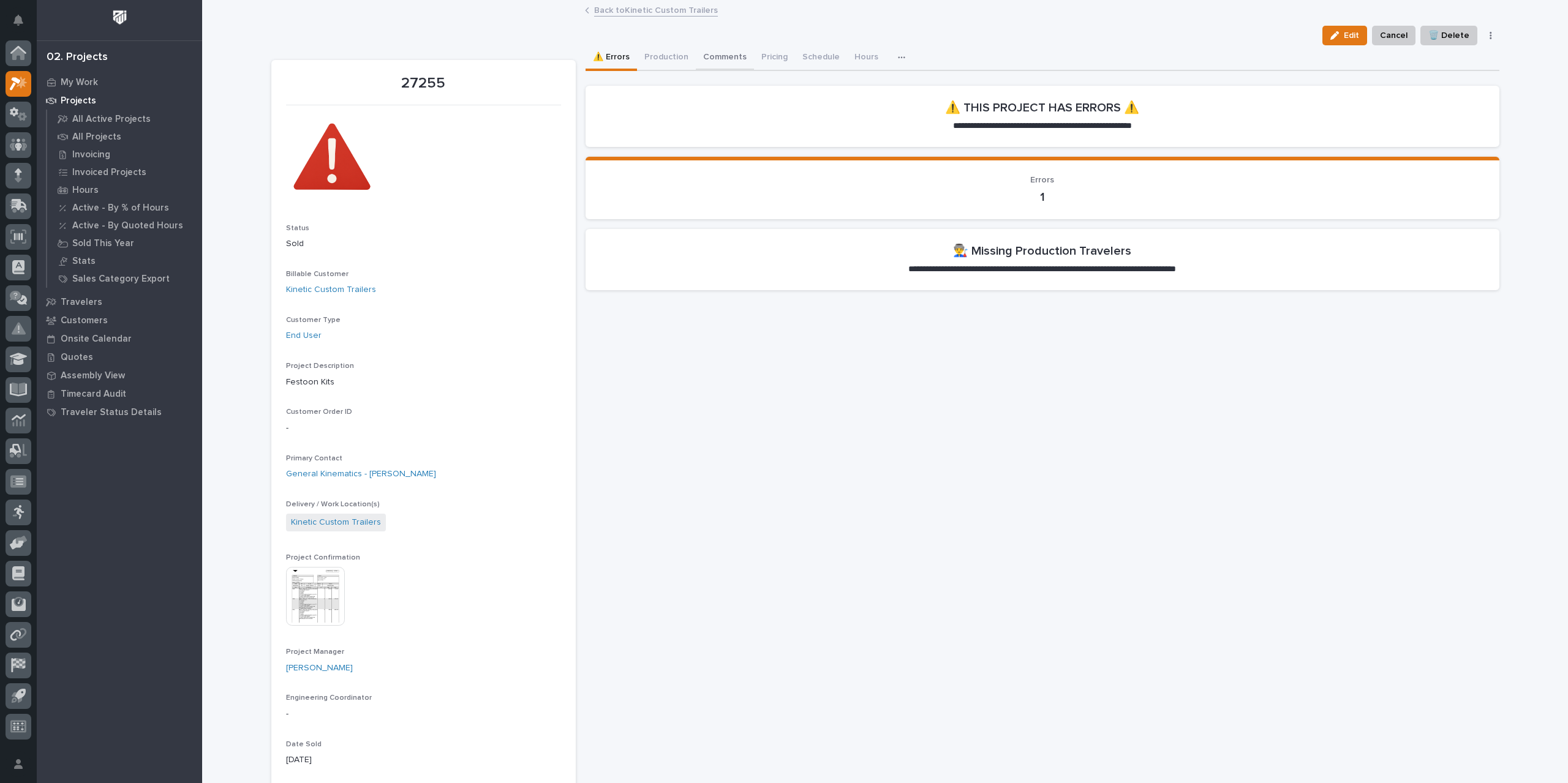
click at [726, 56] on button "Comments" at bounding box center [724, 58] width 58 height 25
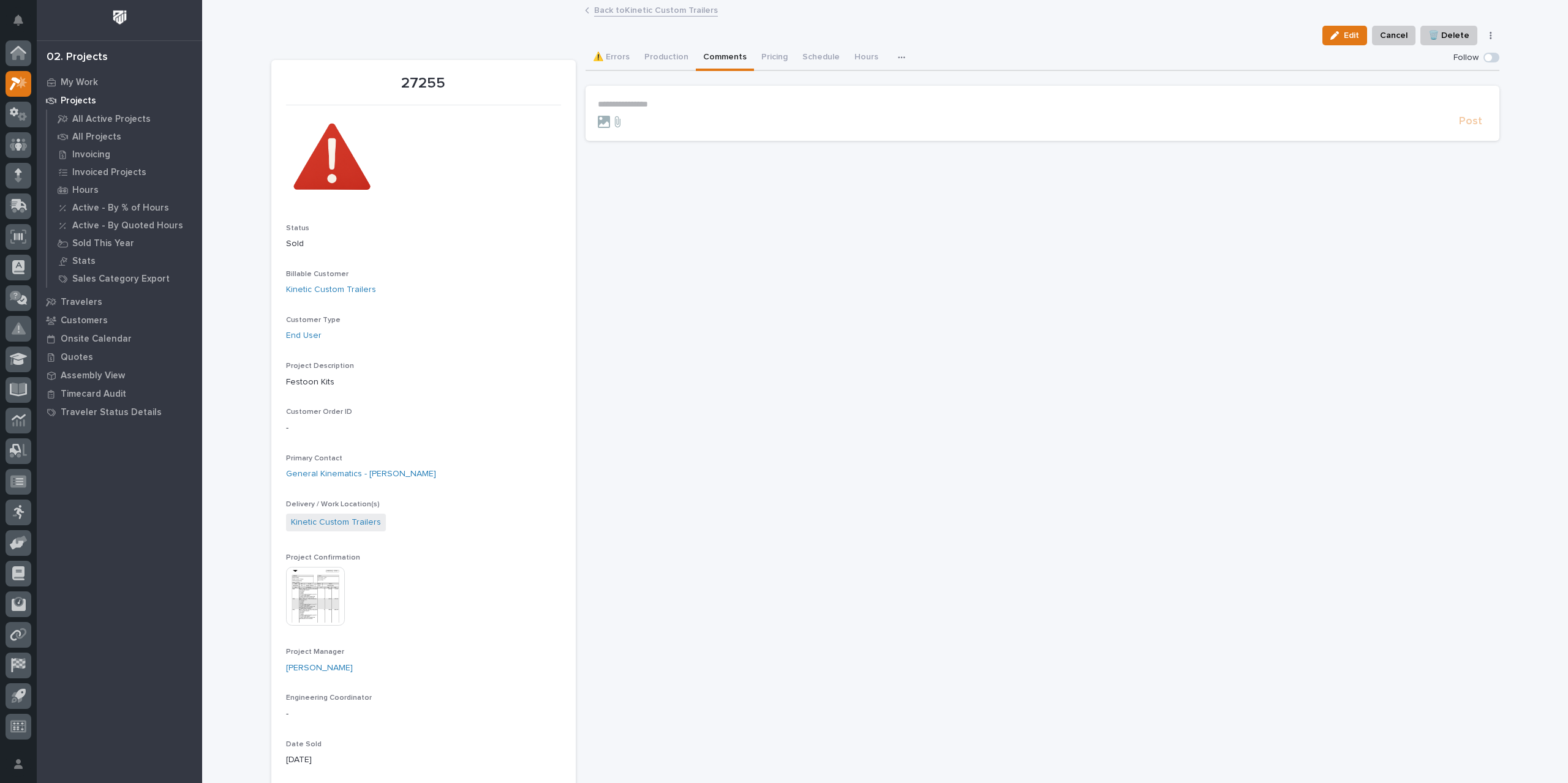
click at [661, 105] on p "**********" at bounding box center [1042, 104] width 889 height 11
click at [616, 159] on span "[PERSON_NAME]" at bounding box center [631, 159] width 68 height 9
click at [665, 104] on p "**********" at bounding box center [1042, 105] width 889 height 12
click at [653, 103] on span "**********" at bounding box center [825, 105] width 344 height 9
click at [682, 124] on span "[PERSON_NAME]" at bounding box center [687, 123] width 68 height 9
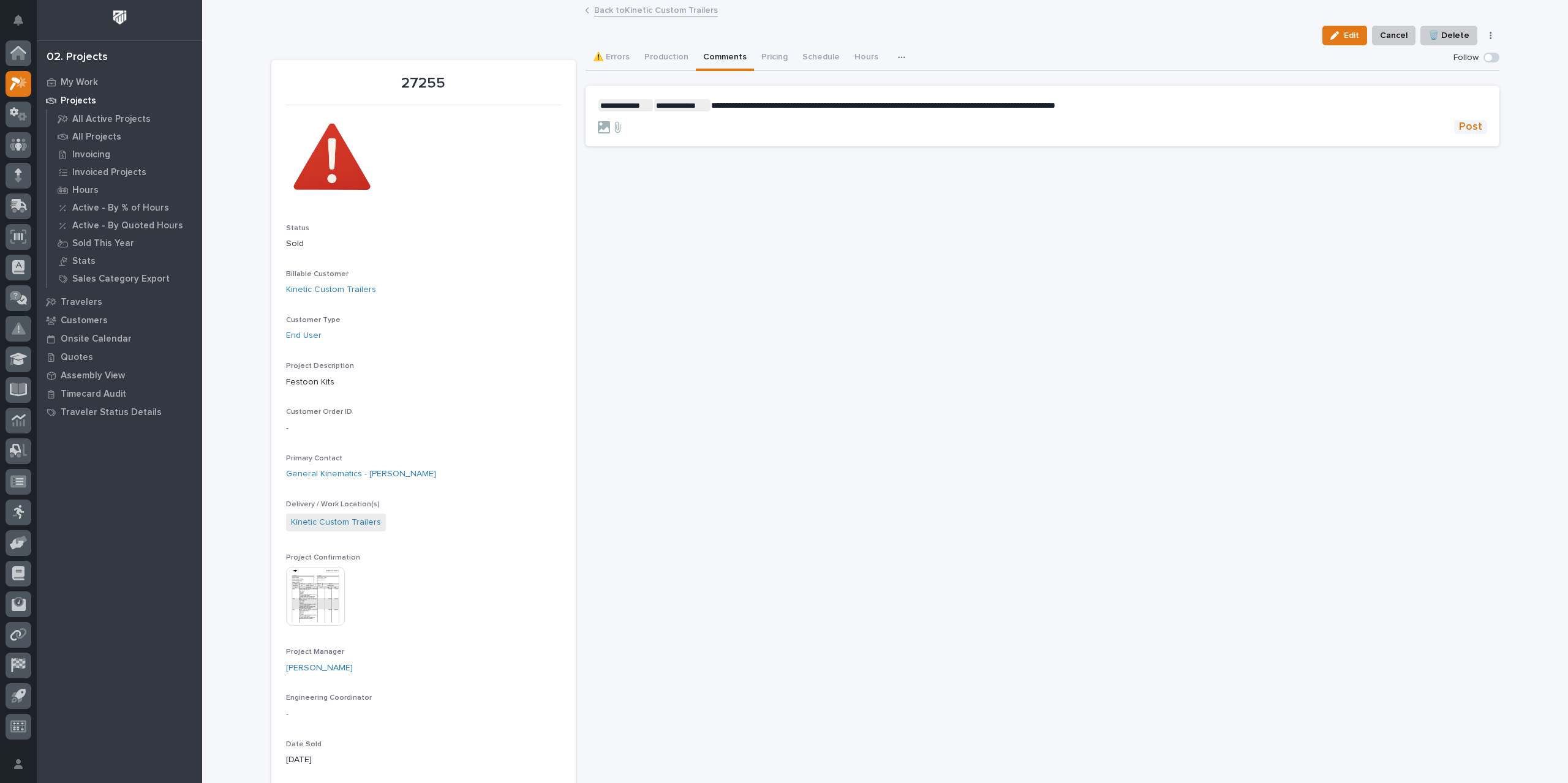
click at [1465, 125] on span "Post" at bounding box center [1471, 127] width 24 height 14
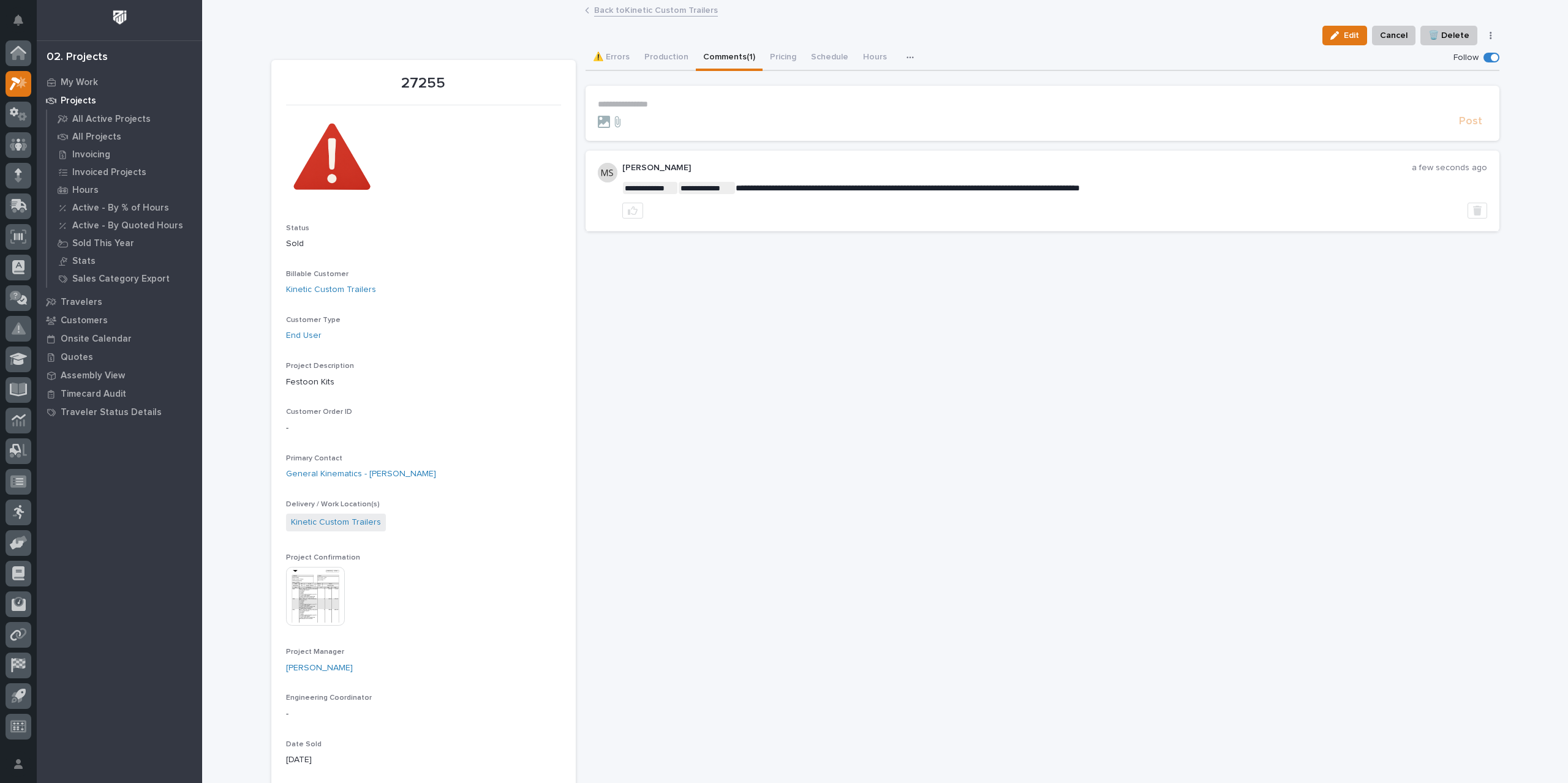
click at [667, 11] on link "Back to Kinetic Custom Trailers" at bounding box center [655, 10] width 124 height 14
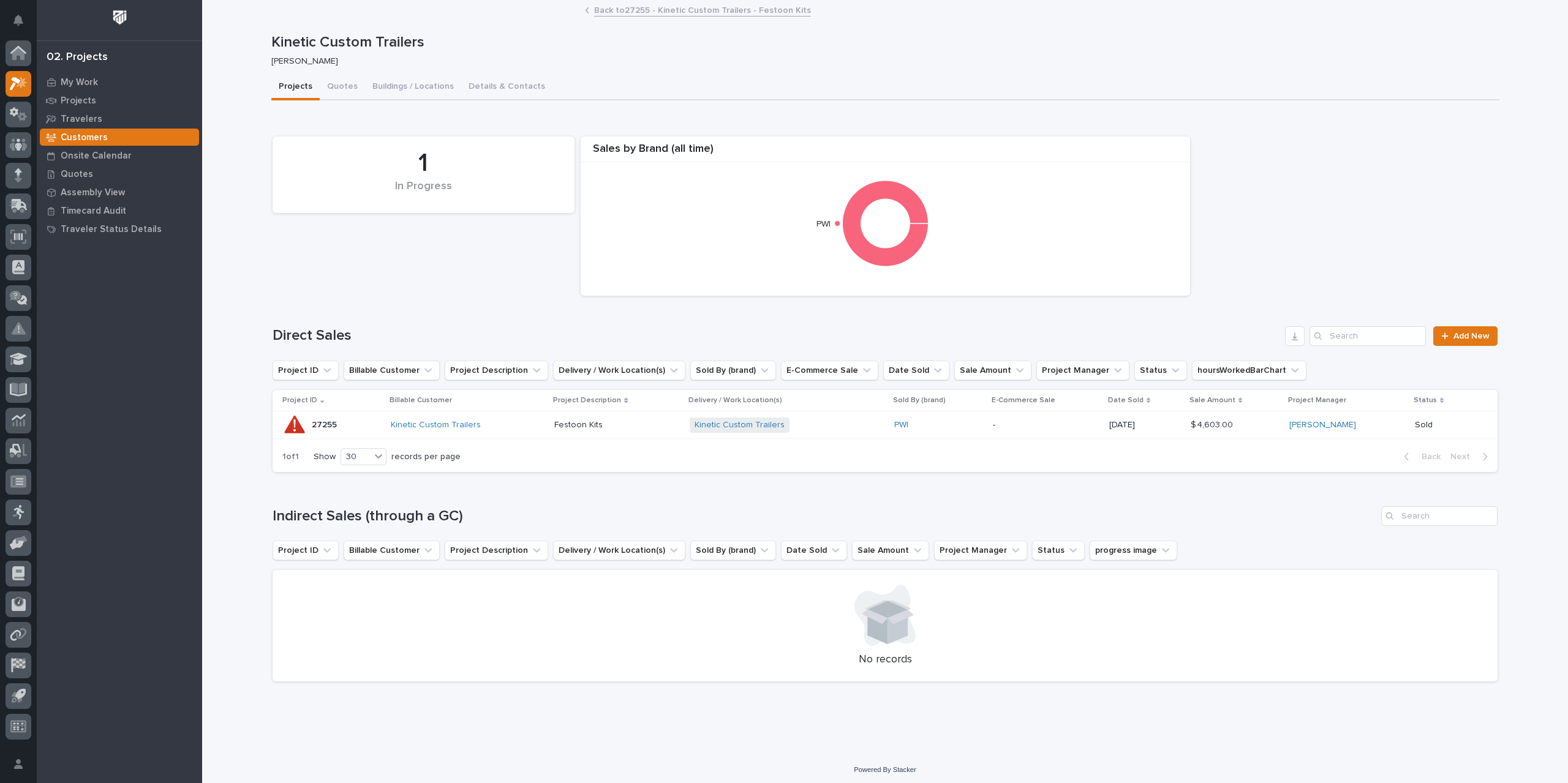
click at [667, 11] on link "Back to 27255 - Kinetic Custom Trailers - Festoon Kits" at bounding box center [703, 10] width 217 height 14
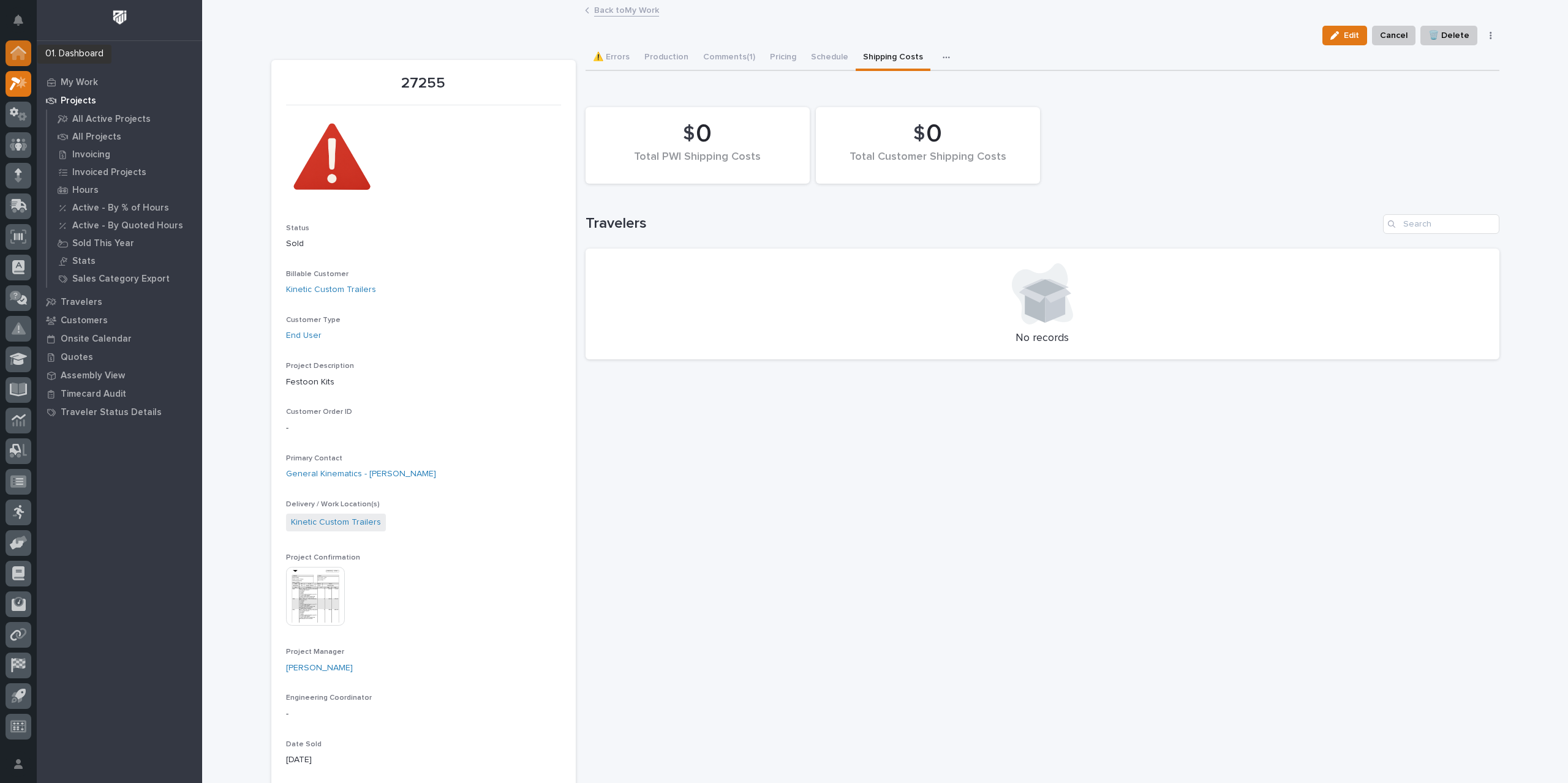
click at [24, 56] on icon at bounding box center [18, 54] width 12 height 12
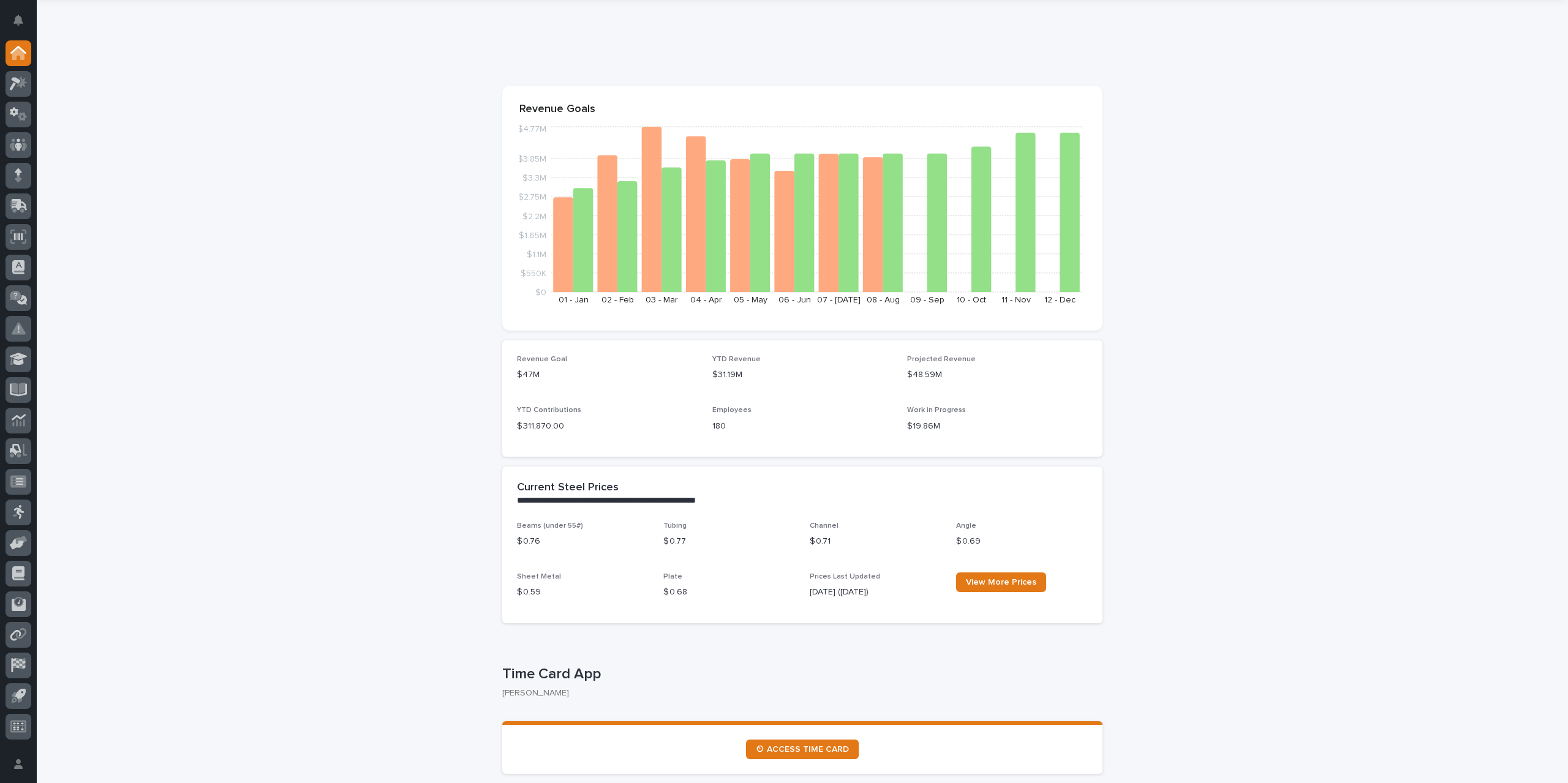
scroll to position [61, 0]
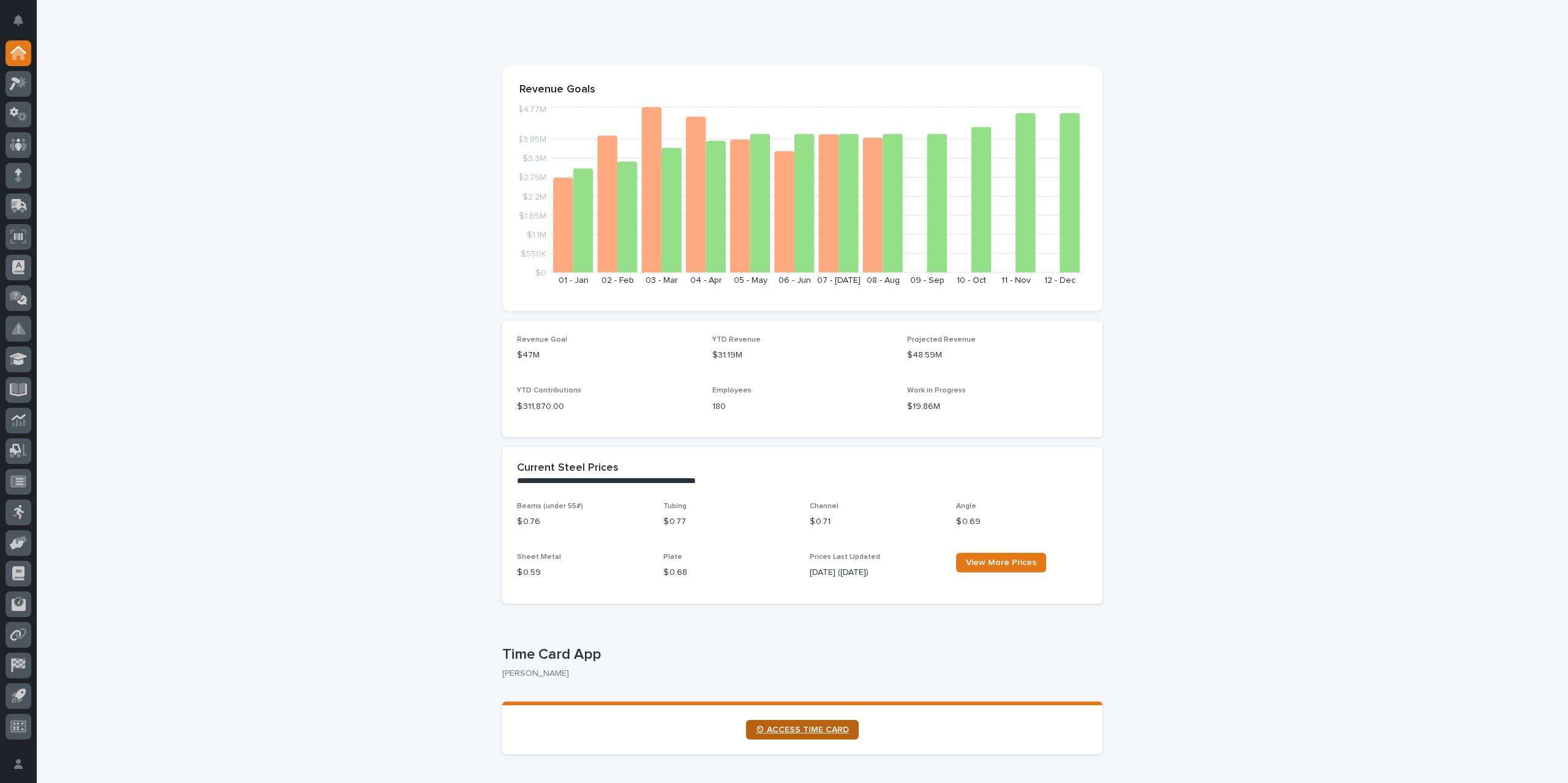
click at [803, 731] on span "⏲ ACCESS TIME CARD" at bounding box center [802, 730] width 93 height 9
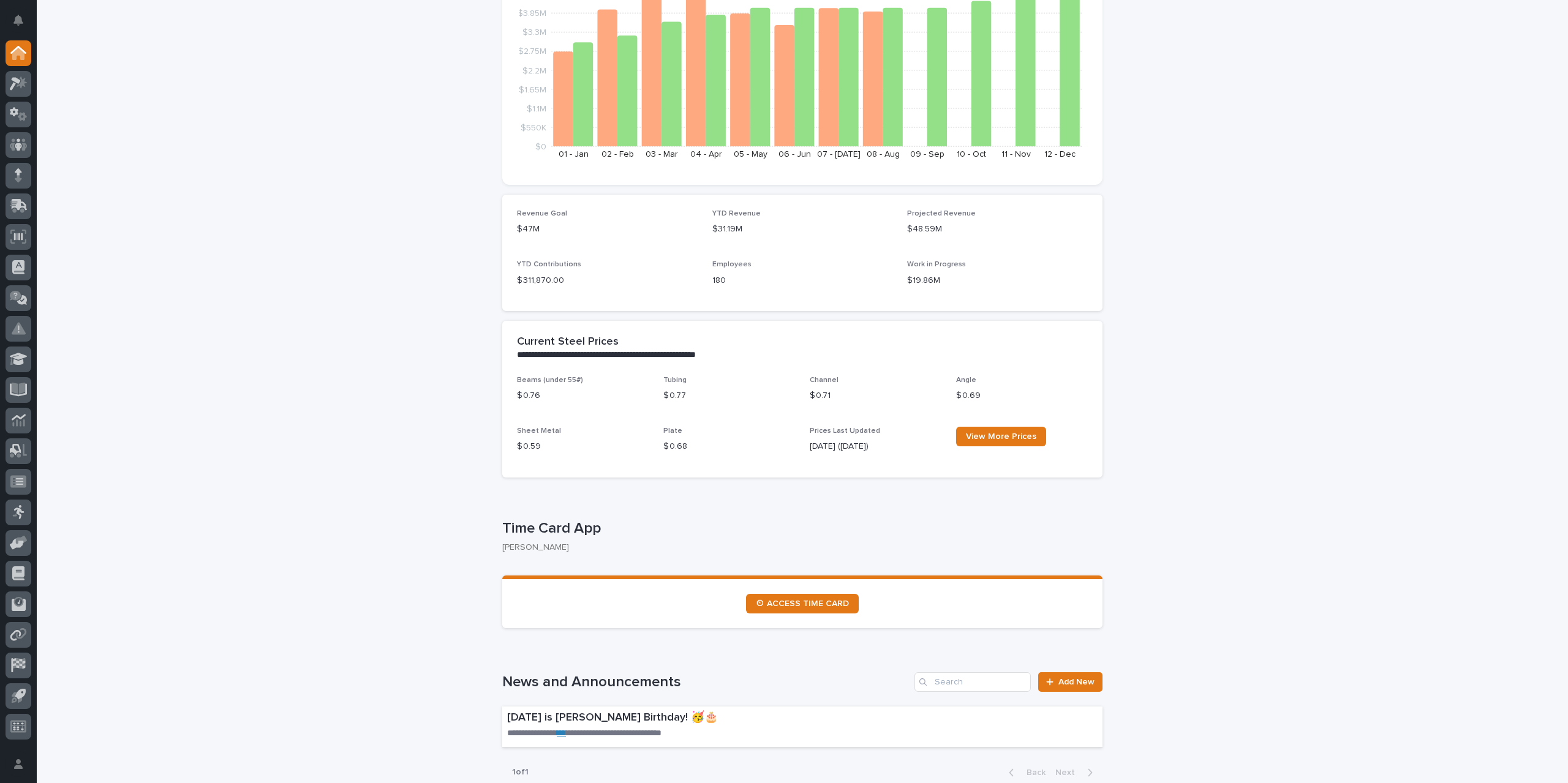
scroll to position [307, 0]
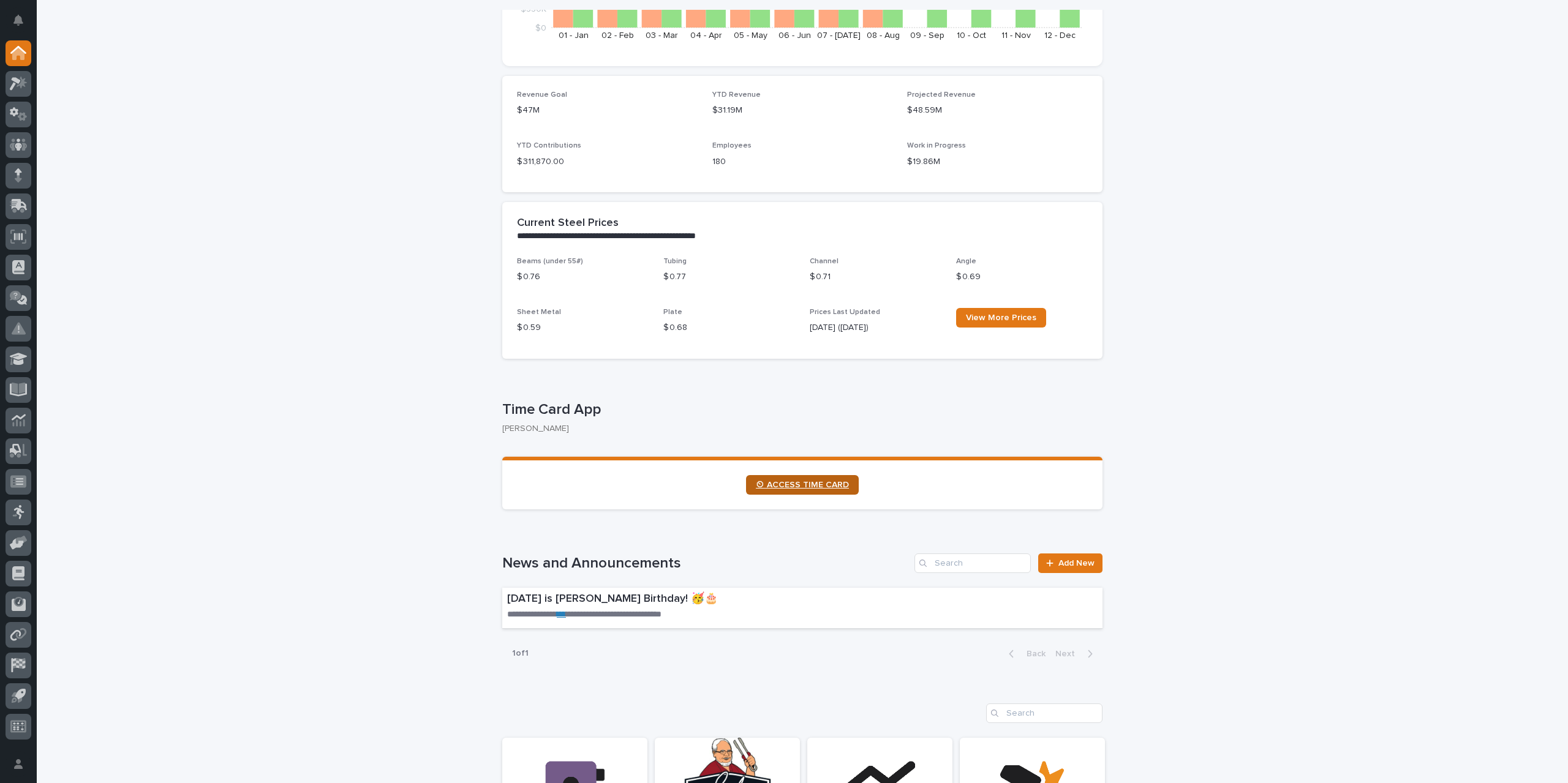
click at [808, 488] on span "⏲ ACCESS TIME CARD" at bounding box center [802, 485] width 93 height 9
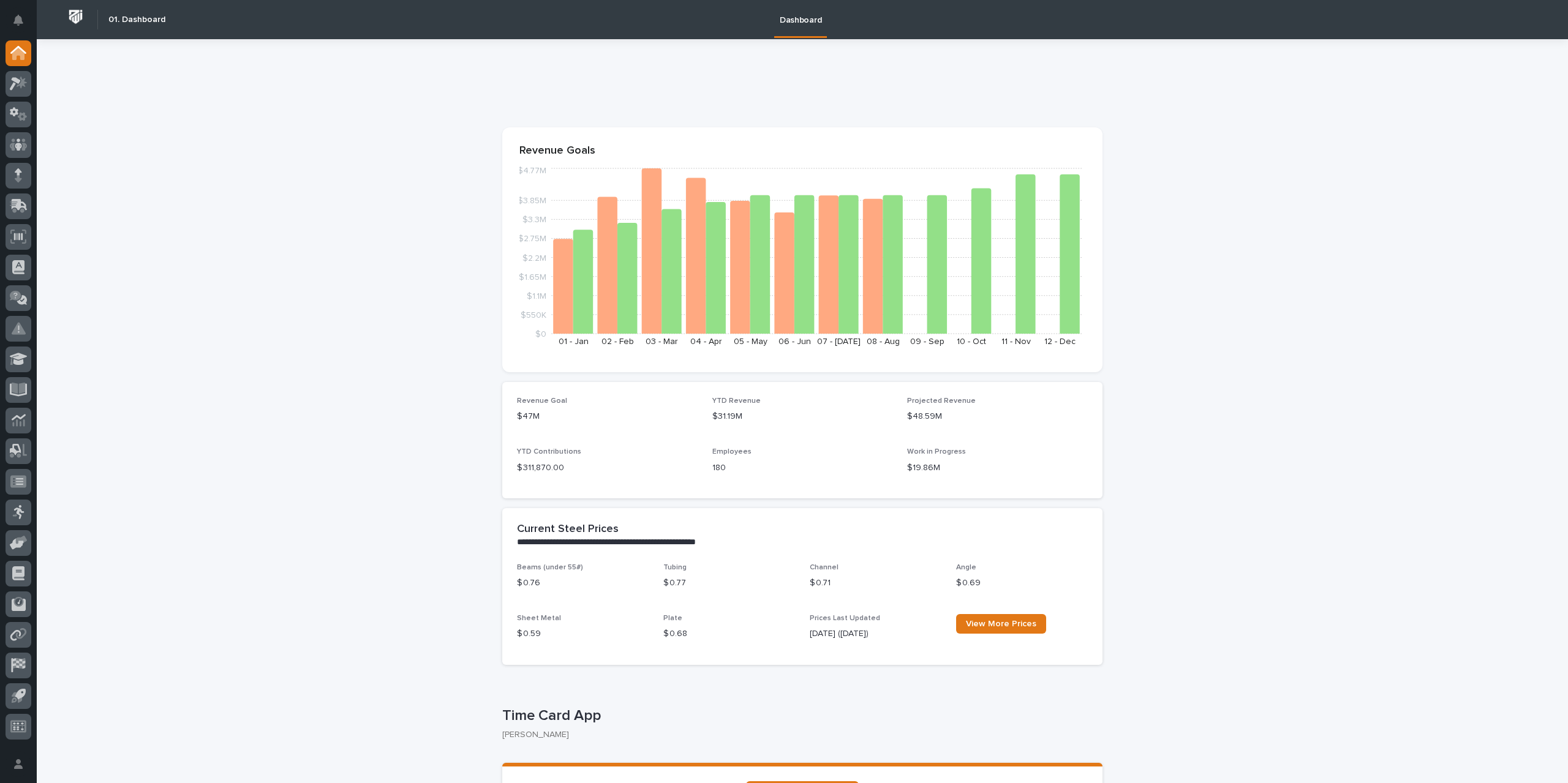
scroll to position [245, 0]
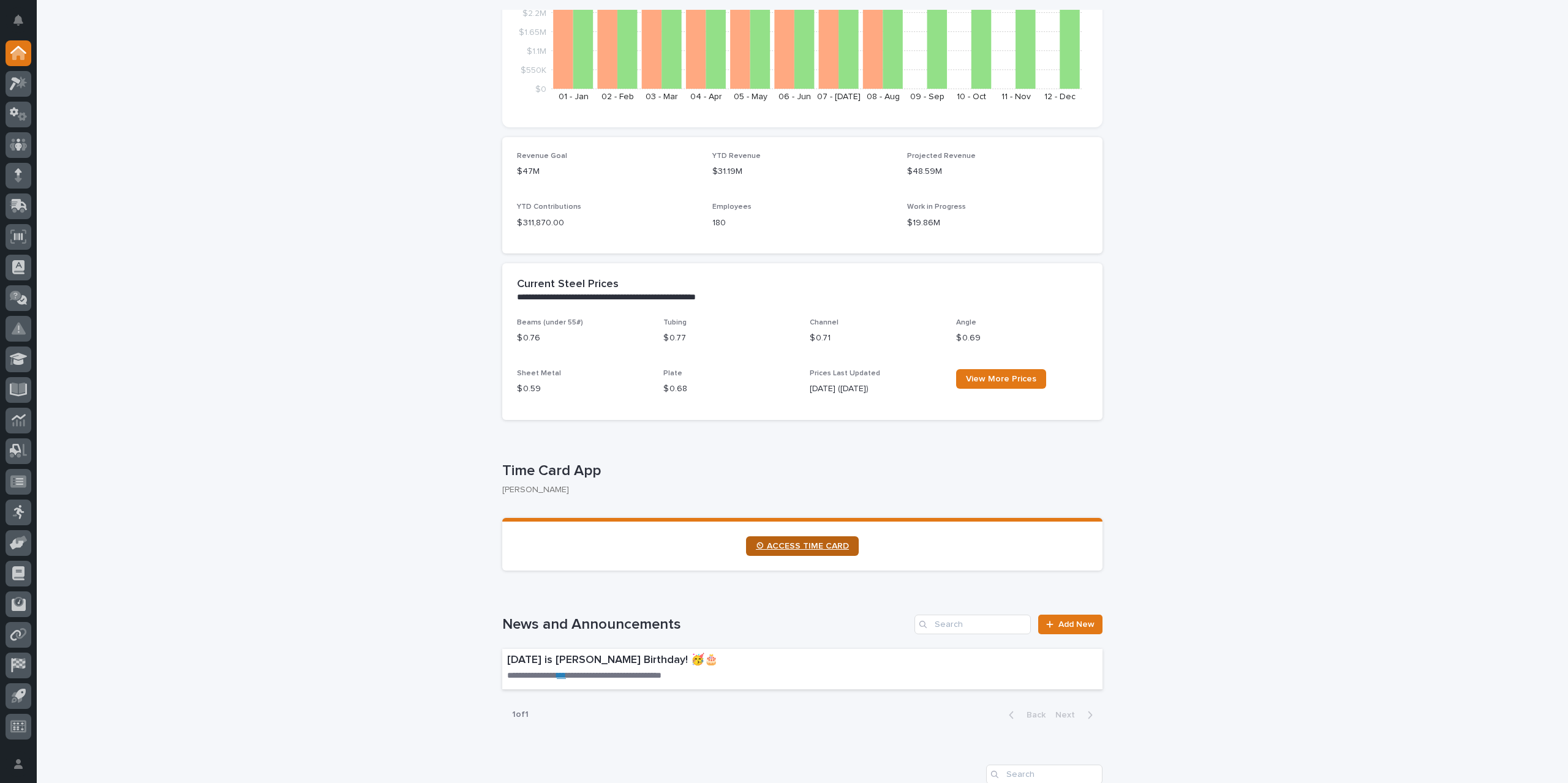
click at [802, 550] on span "⏲ ACCESS TIME CARD" at bounding box center [802, 547] width 93 height 9
click at [15, 85] on icon at bounding box center [18, 83] width 18 height 14
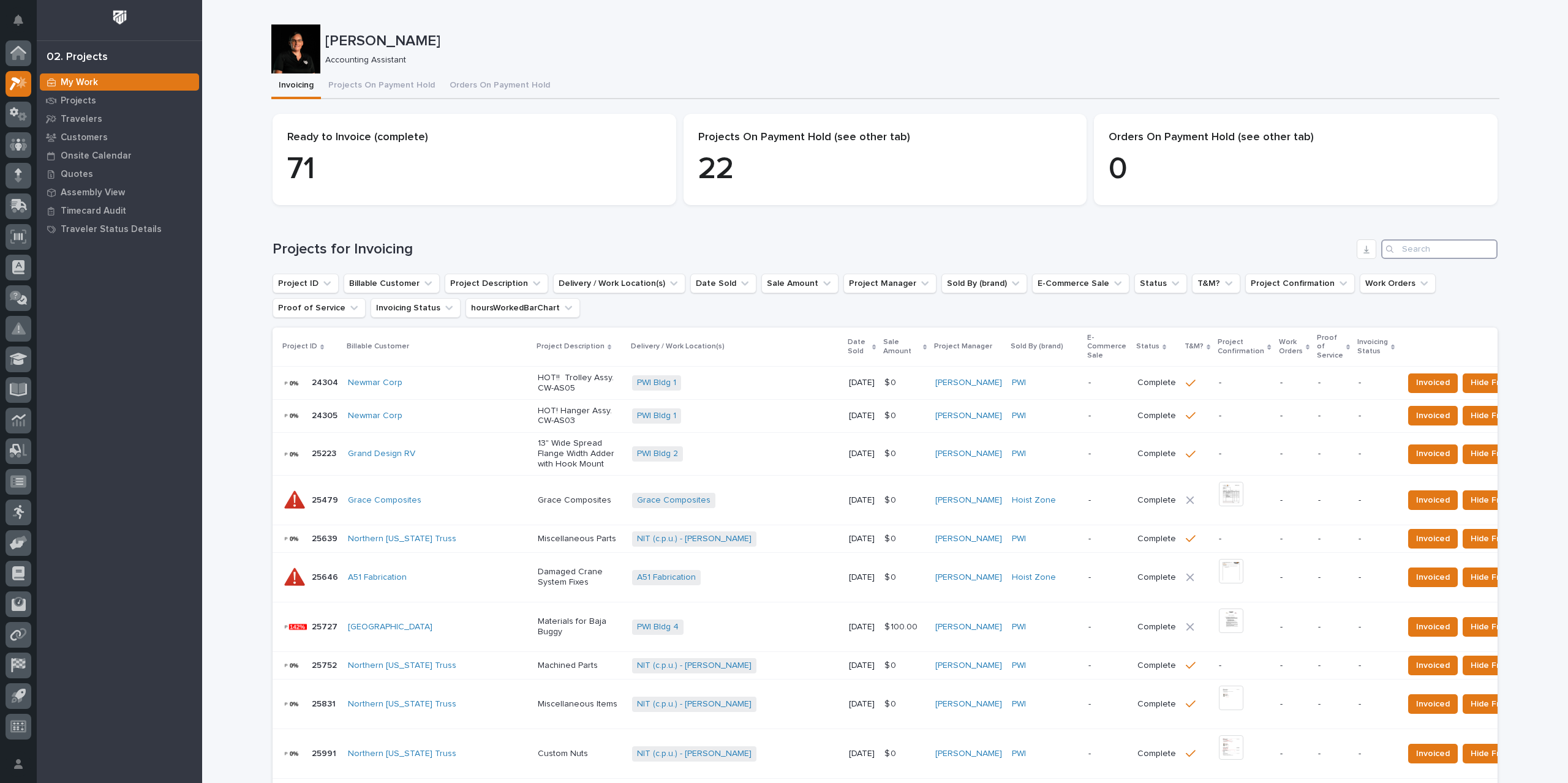
click at [1429, 248] on input "Search" at bounding box center [1439, 249] width 117 height 19
type input "27181"
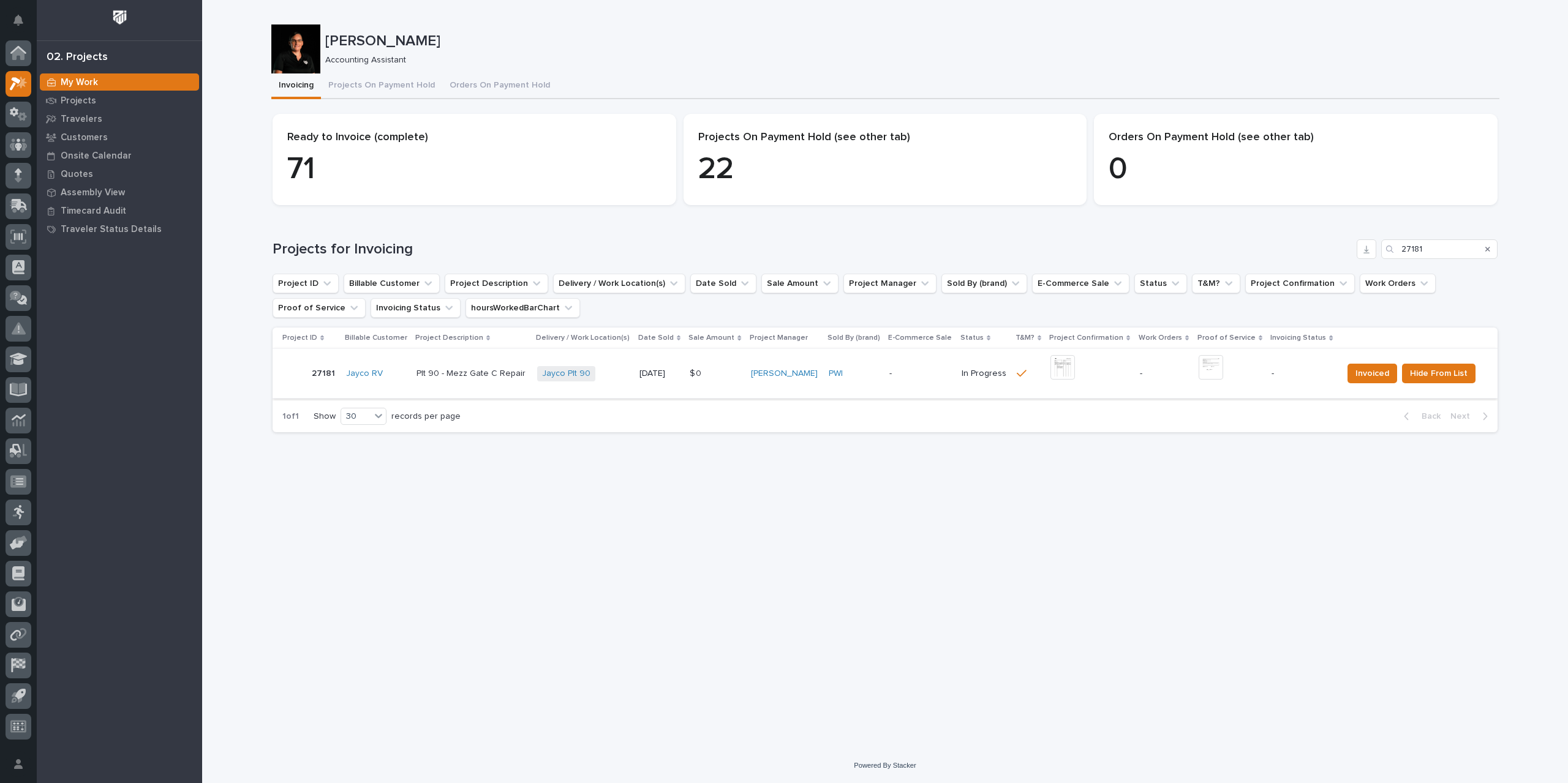
click at [1058, 365] on img at bounding box center [1063, 368] width 25 height 25
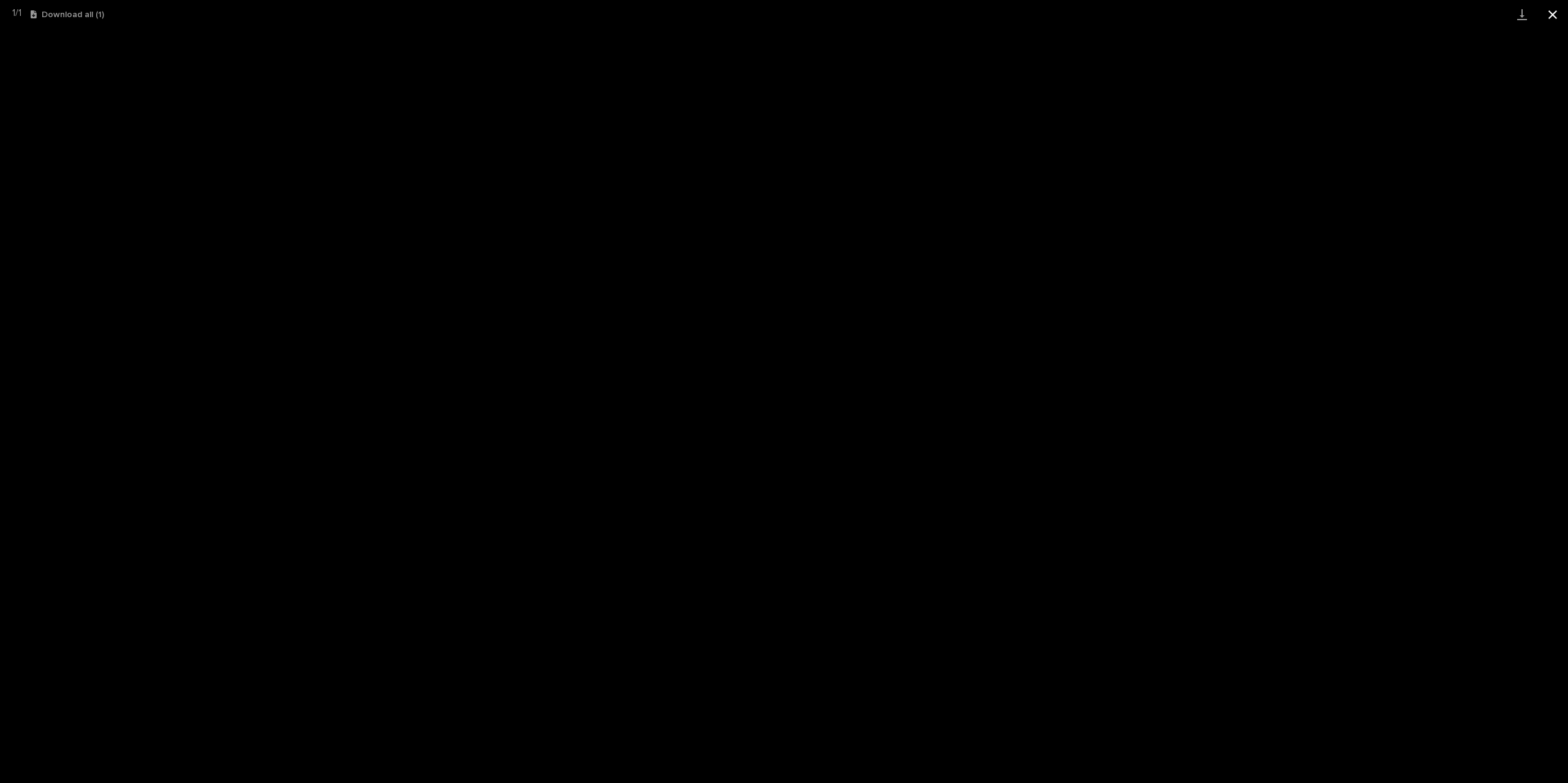
click at [1556, 11] on button "Close gallery" at bounding box center [1552, 14] width 31 height 29
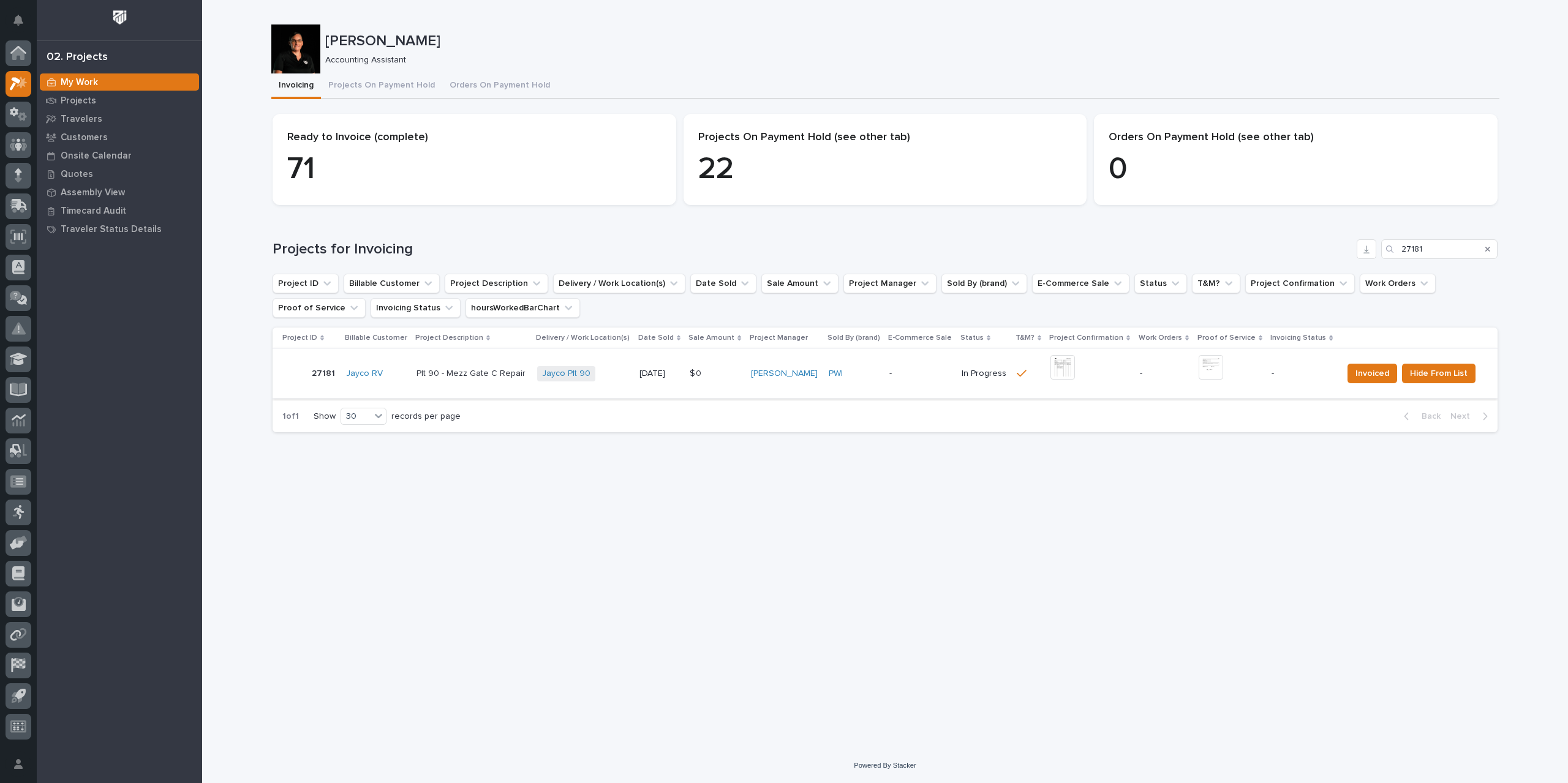
click at [1058, 368] on img at bounding box center [1063, 368] width 25 height 25
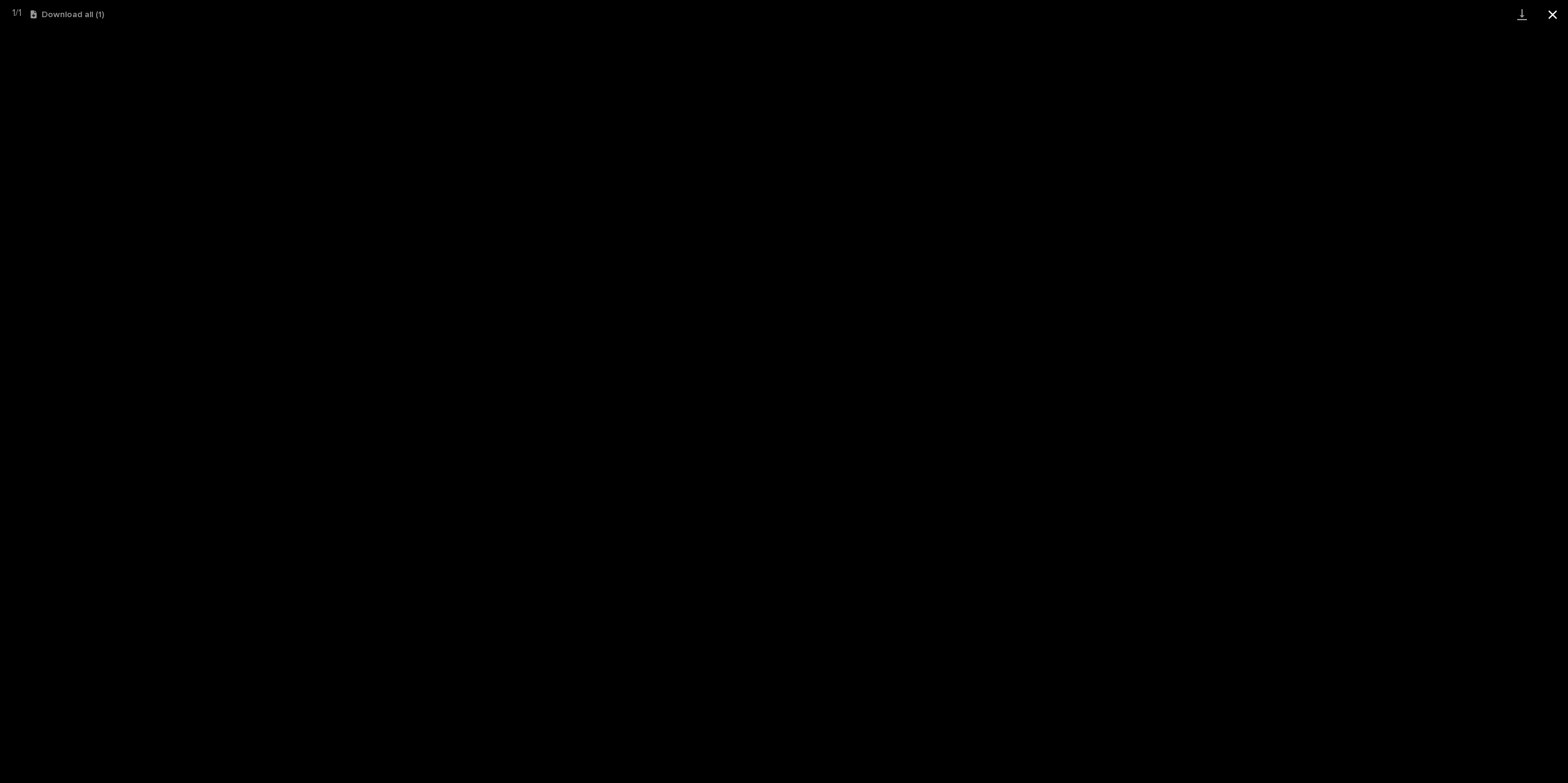
click at [1546, 11] on button "Close gallery" at bounding box center [1552, 14] width 31 height 29
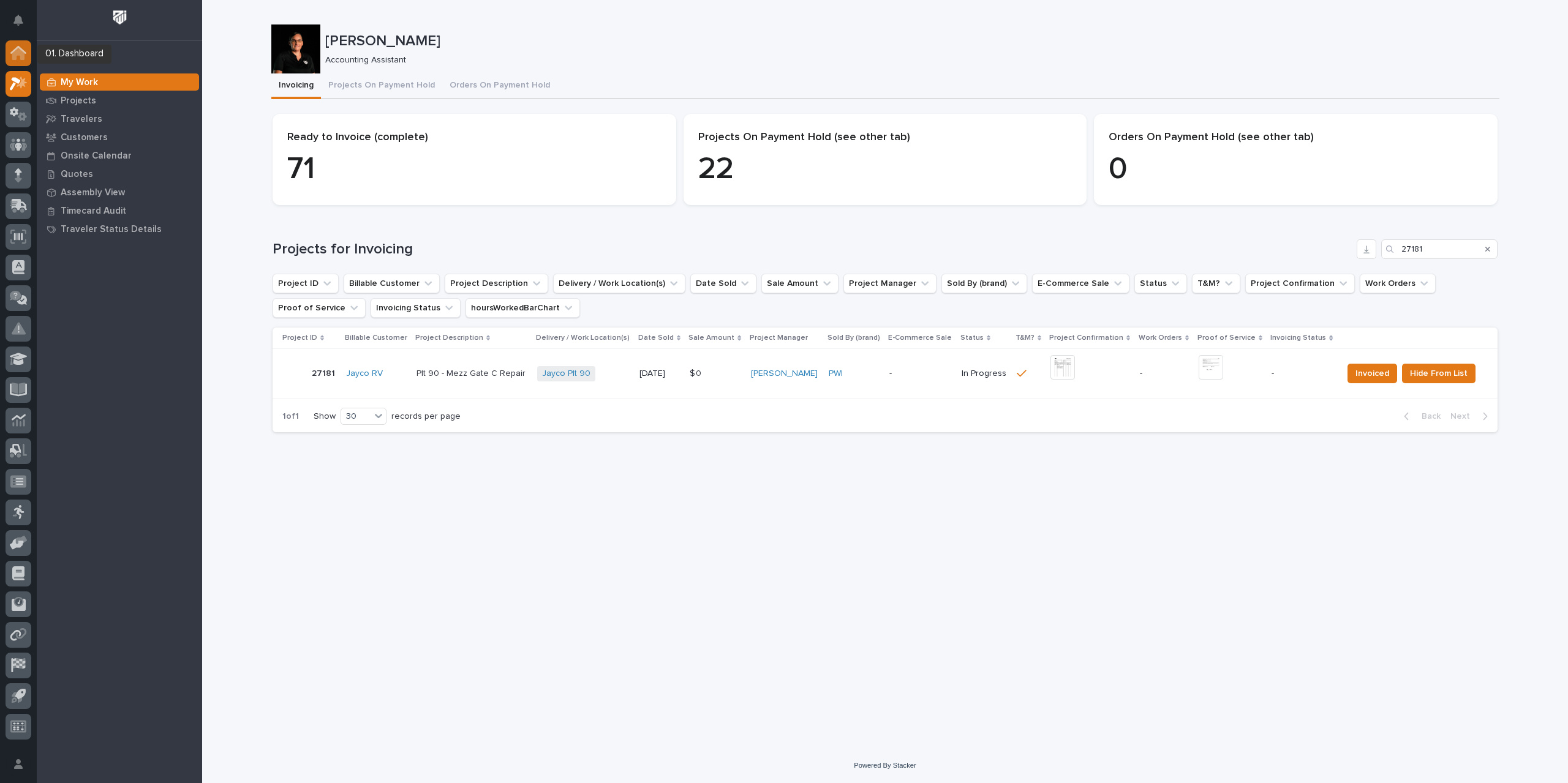
click at [19, 53] on icon at bounding box center [18, 54] width 12 height 12
